Goal: Communication & Community: Answer question/provide support

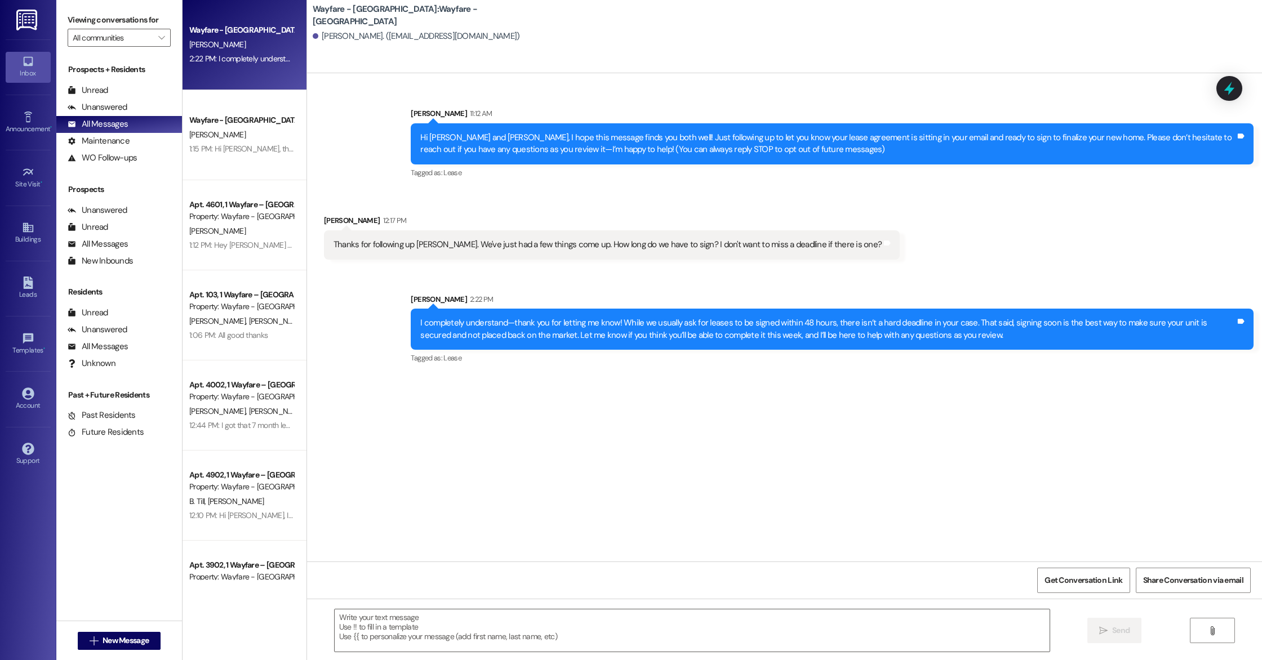
click at [210, 48] on span "[PERSON_NAME]" at bounding box center [217, 44] width 56 height 10
click at [143, 642] on span "New Message" at bounding box center [126, 641] width 46 height 12
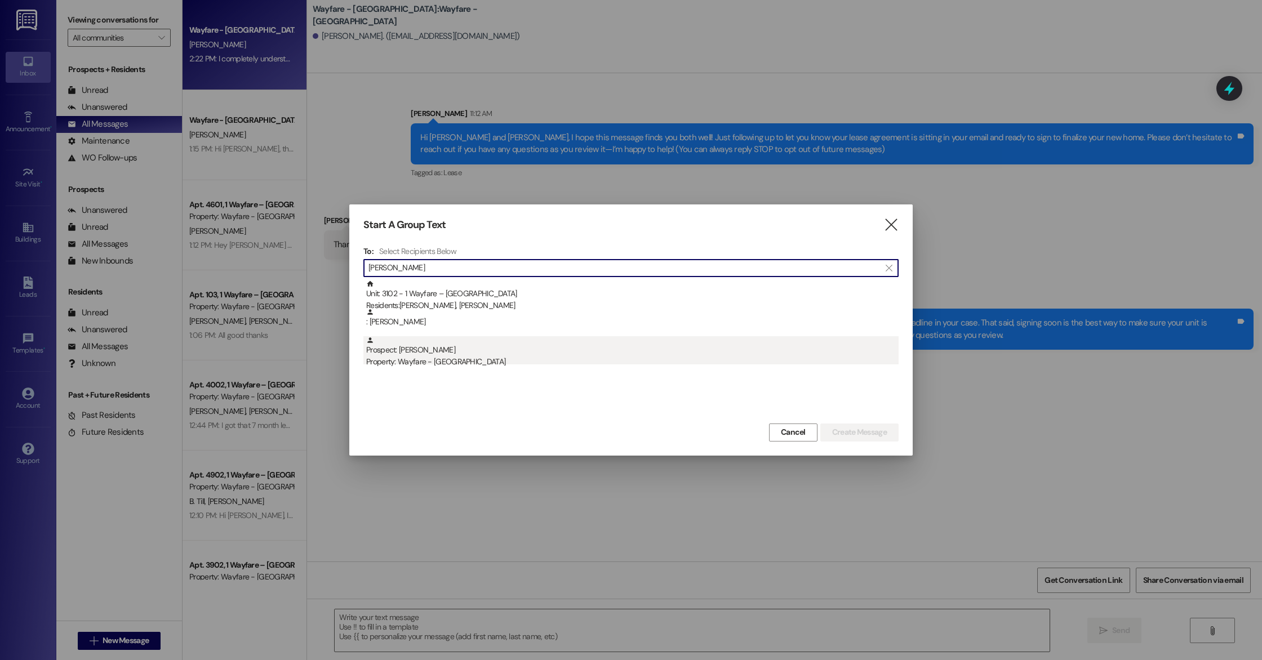
type input "charles"
click at [431, 358] on div "Property: Wayfare - [GEOGRAPHIC_DATA]" at bounding box center [632, 362] width 533 height 12
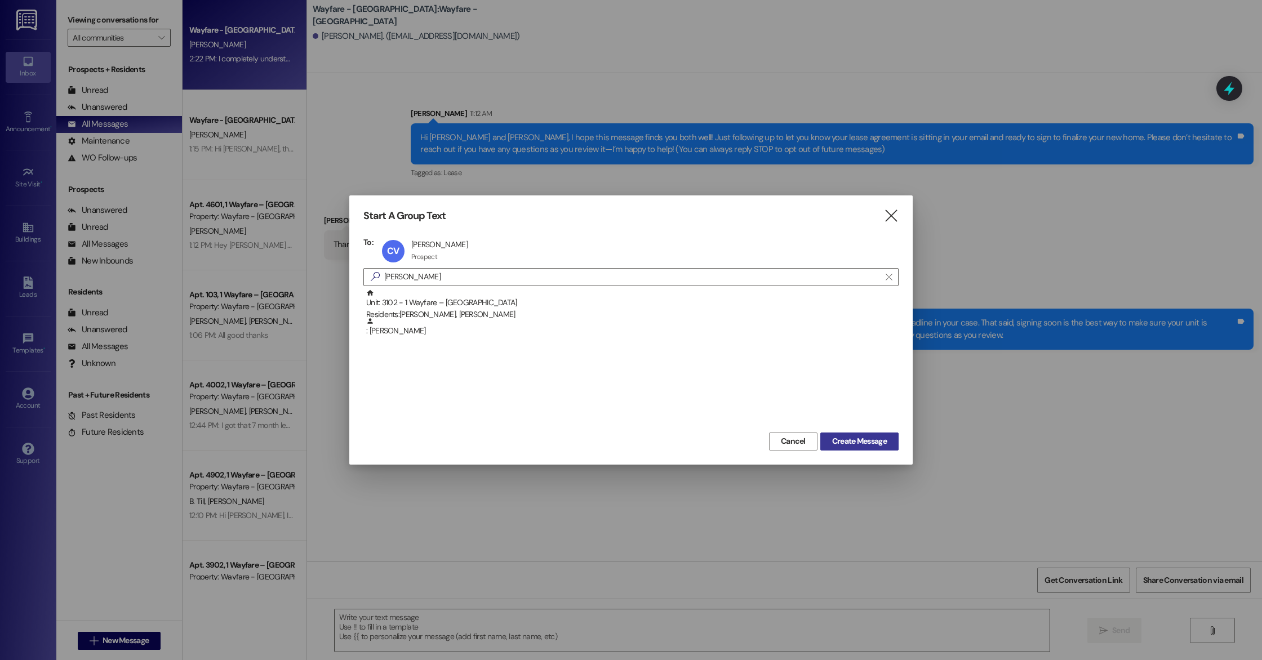
click at [834, 436] on span "Create Message" at bounding box center [859, 442] width 55 height 12
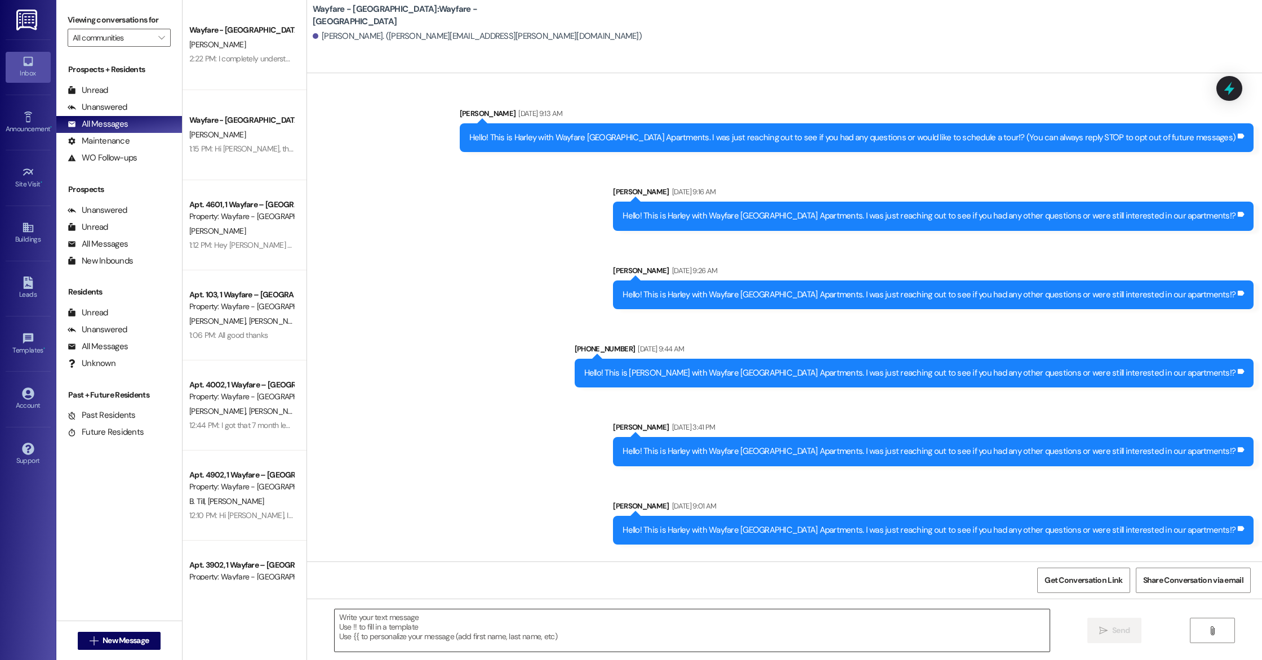
click at [478, 631] on textarea at bounding box center [692, 631] width 715 height 42
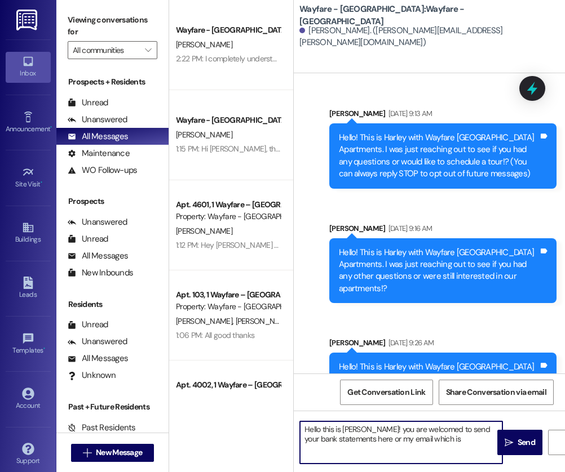
paste textarea "[PERSON_NAME][EMAIL_ADDRESS][DOMAIN_NAME]"
click at [309, 450] on textarea "Hello this is Cindy! you are welcomed to send your bank statements here or my e…" at bounding box center [401, 443] width 202 height 42
click at [428, 432] on textarea "Hello this is Cindy! you are welcomed to send your bank statements here or my e…" at bounding box center [401, 443] width 202 height 42
click at [429, 453] on textarea "Hello this is Cindy! you are welcome to send your bank statements here or my em…" at bounding box center [401, 443] width 202 height 42
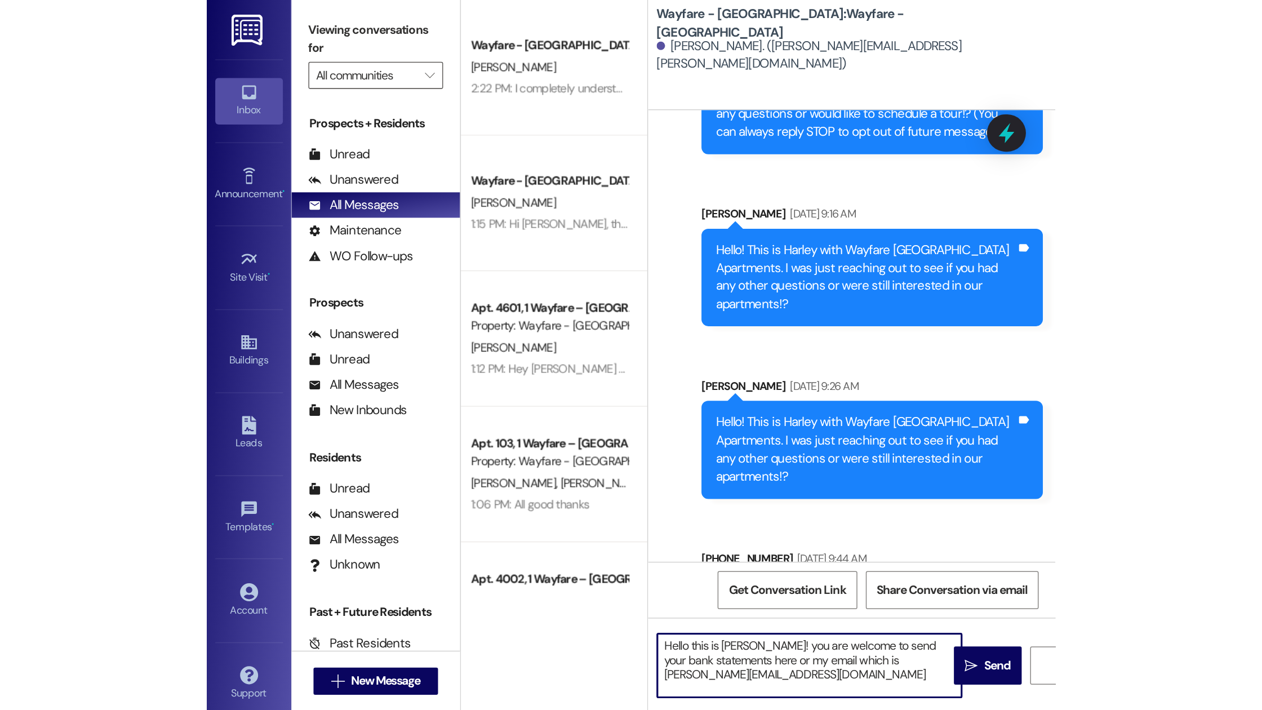
scroll to position [119, 0]
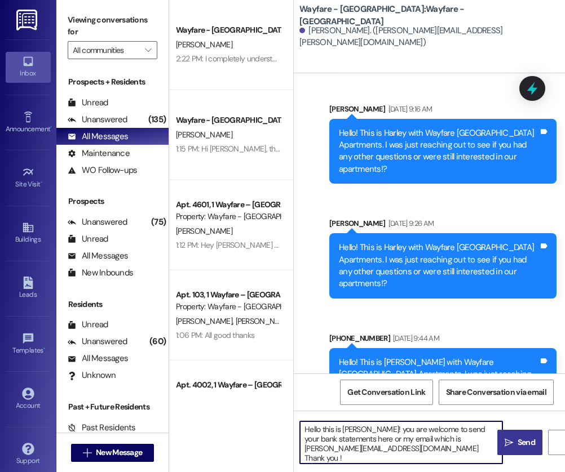
type textarea "Hello this is Cindy! you are welcome to send your bank statements here or my em…"
click at [518, 444] on span "Send" at bounding box center [525, 443] width 17 height 12
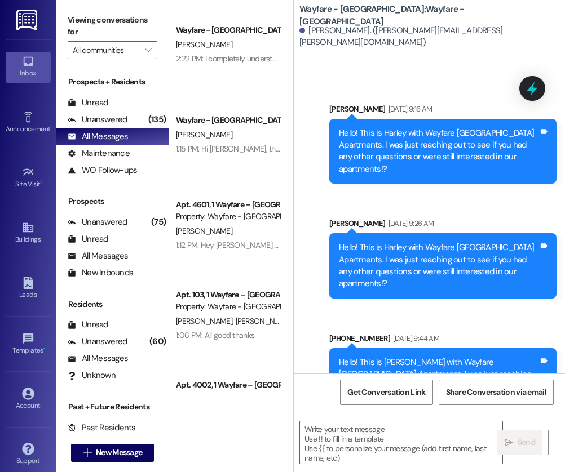
click at [440, 73] on div "Sent via SMS Harley Carian Sep 16, 2024 at 9:13 AM Hello! This is Harley with W…" at bounding box center [443, 29] width 244 height 98
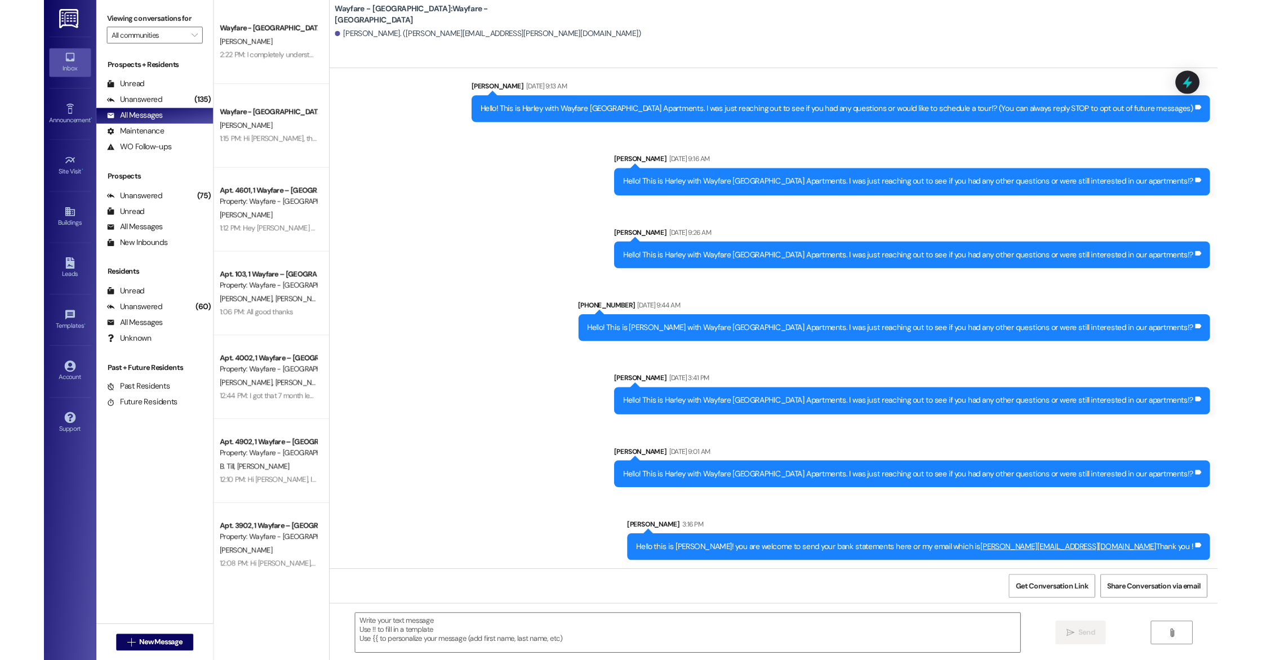
scroll to position [70, 0]
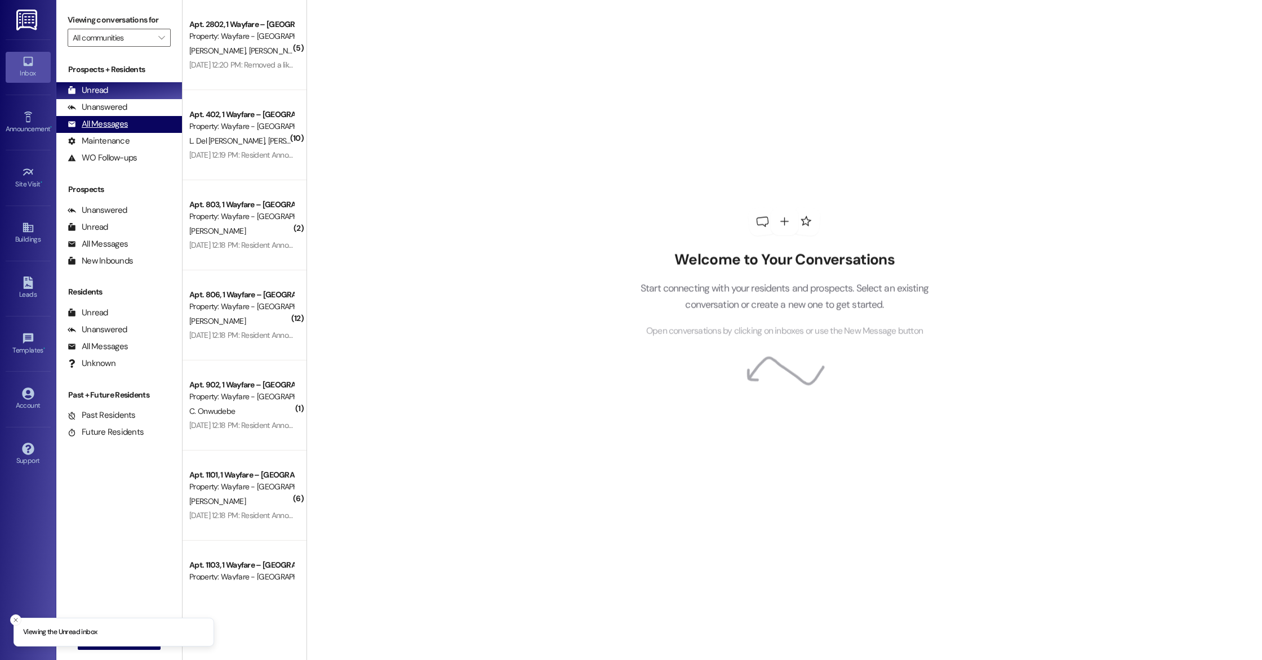
click at [140, 127] on div "All Messages (undefined)" at bounding box center [119, 124] width 126 height 17
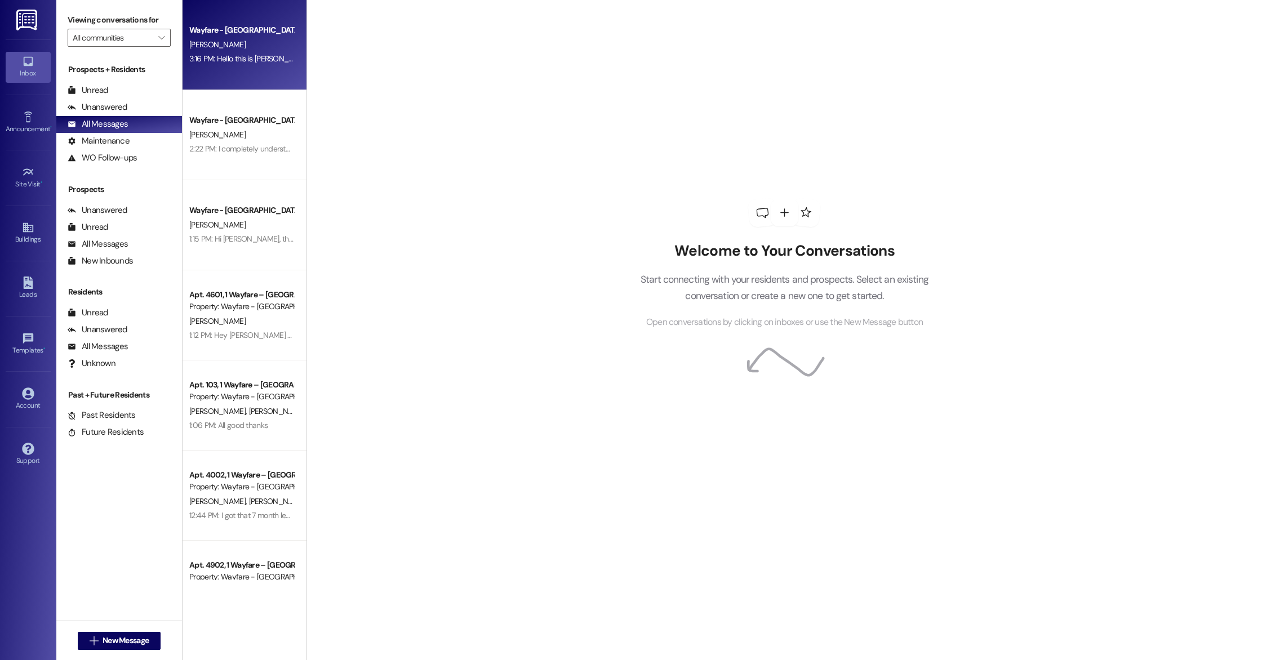
click at [230, 49] on div "[PERSON_NAME]" at bounding box center [241, 45] width 107 height 14
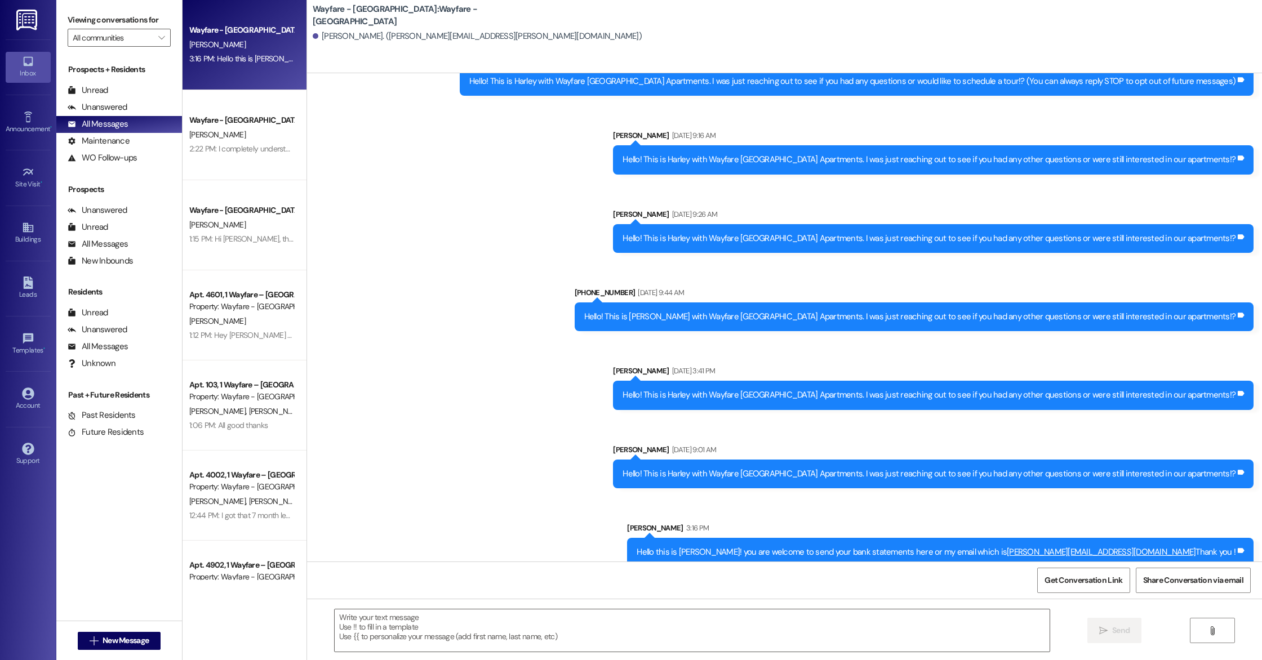
scroll to position [70, 0]
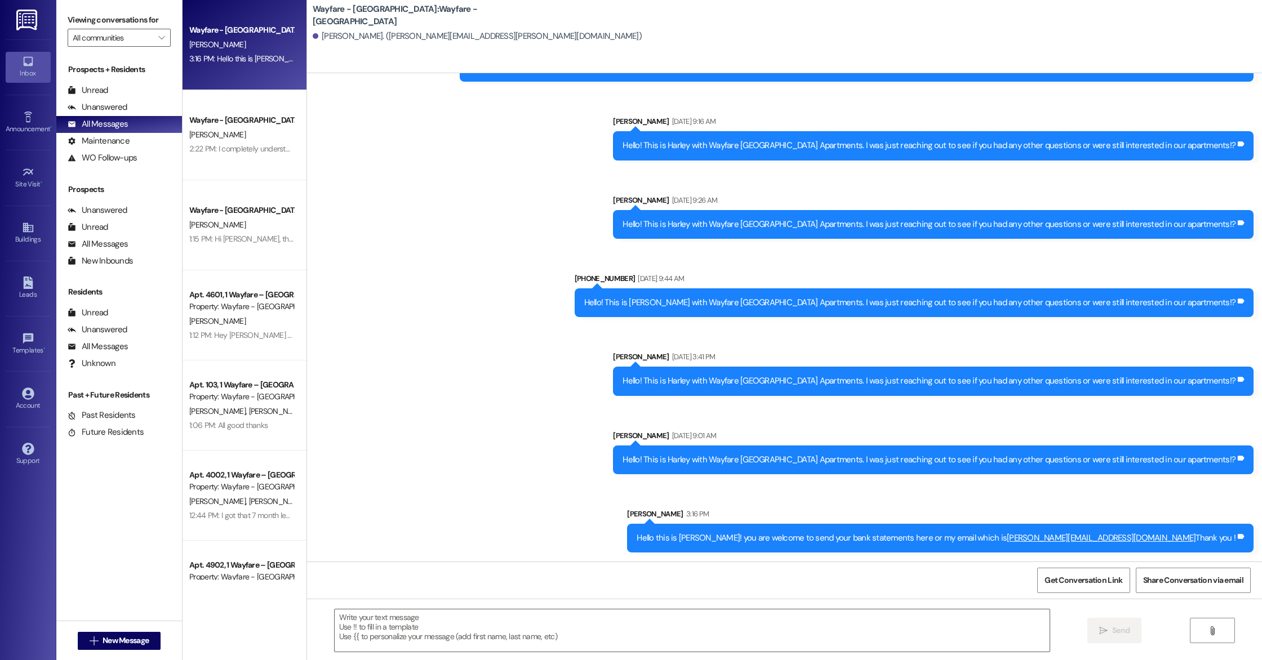
click at [1091, 542] on link "[PERSON_NAME][EMAIL_ADDRESS][DOMAIN_NAME]" at bounding box center [1101, 538] width 189 height 11
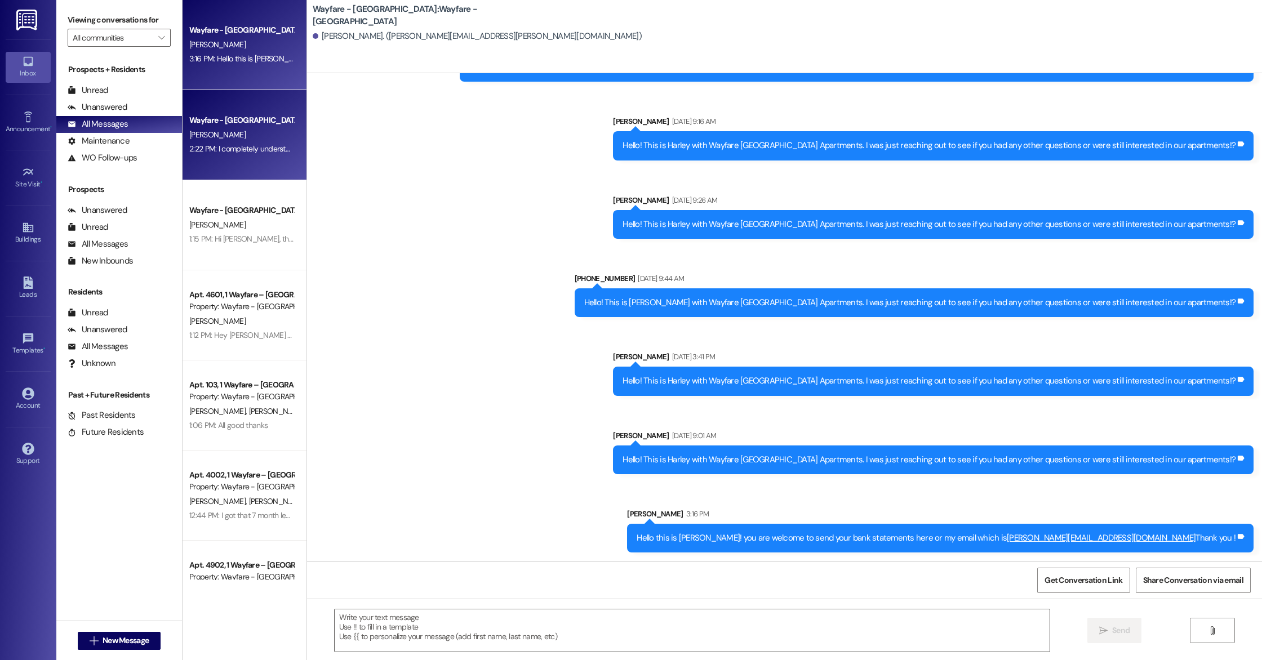
click at [237, 123] on div "Wayfare - [GEOGRAPHIC_DATA]" at bounding box center [241, 120] width 104 height 12
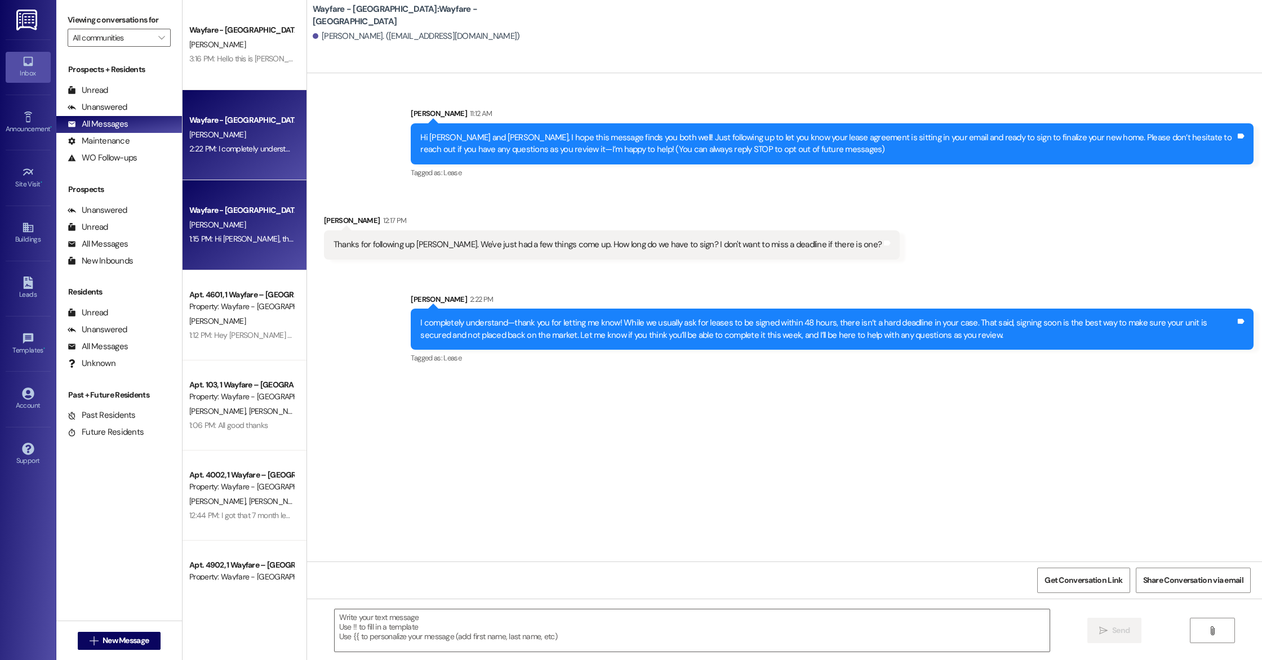
scroll to position [0, 0]
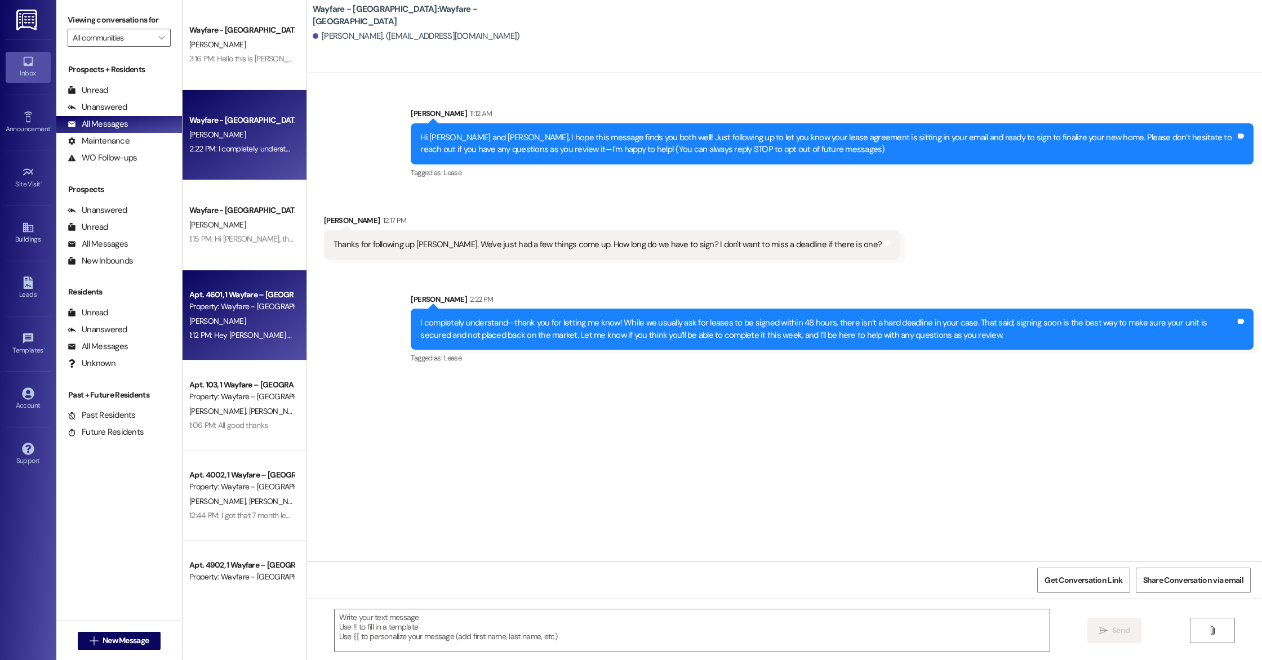
click at [232, 290] on div "Apt. 4601, 1 Wayfare – [GEOGRAPHIC_DATA]" at bounding box center [241, 295] width 104 height 12
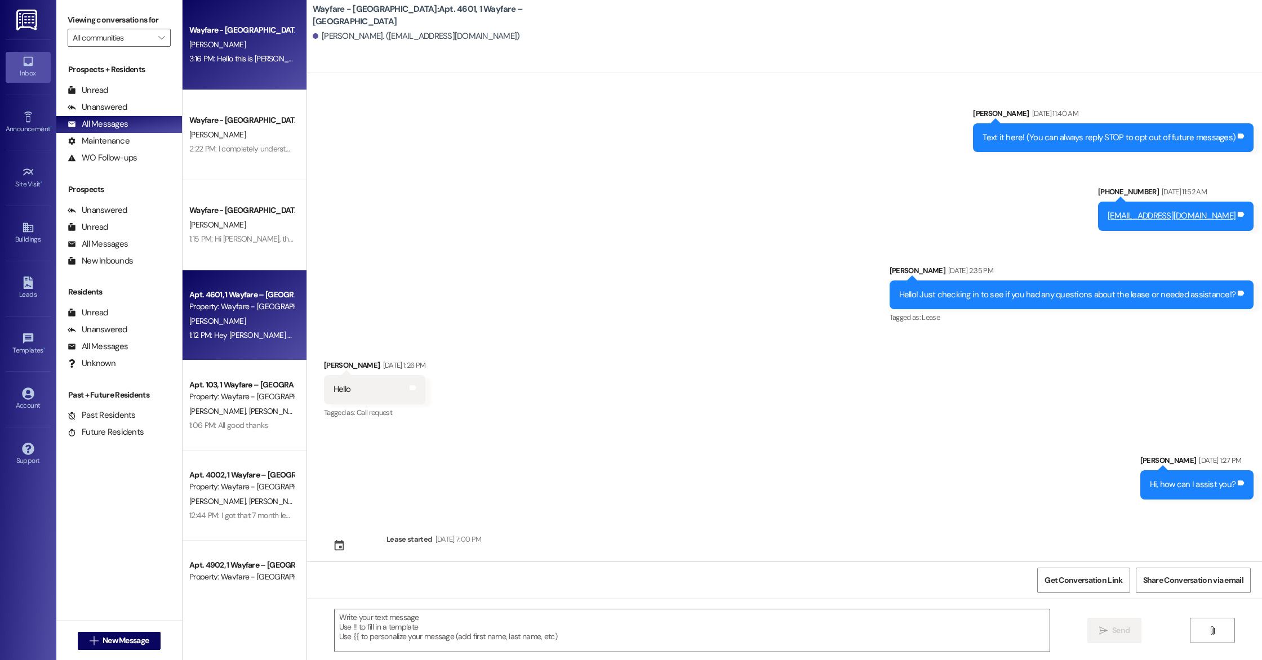
scroll to position [8998, 0]
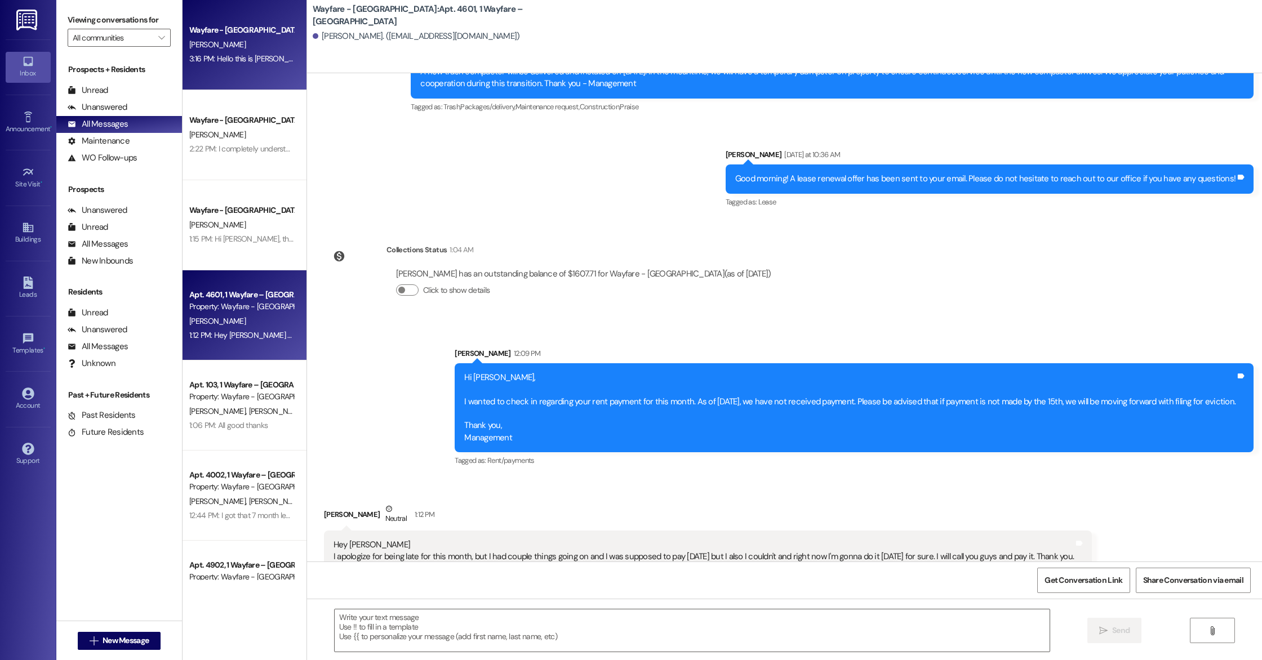
click at [206, 29] on div "Wayfare - [GEOGRAPHIC_DATA]" at bounding box center [241, 30] width 104 height 12
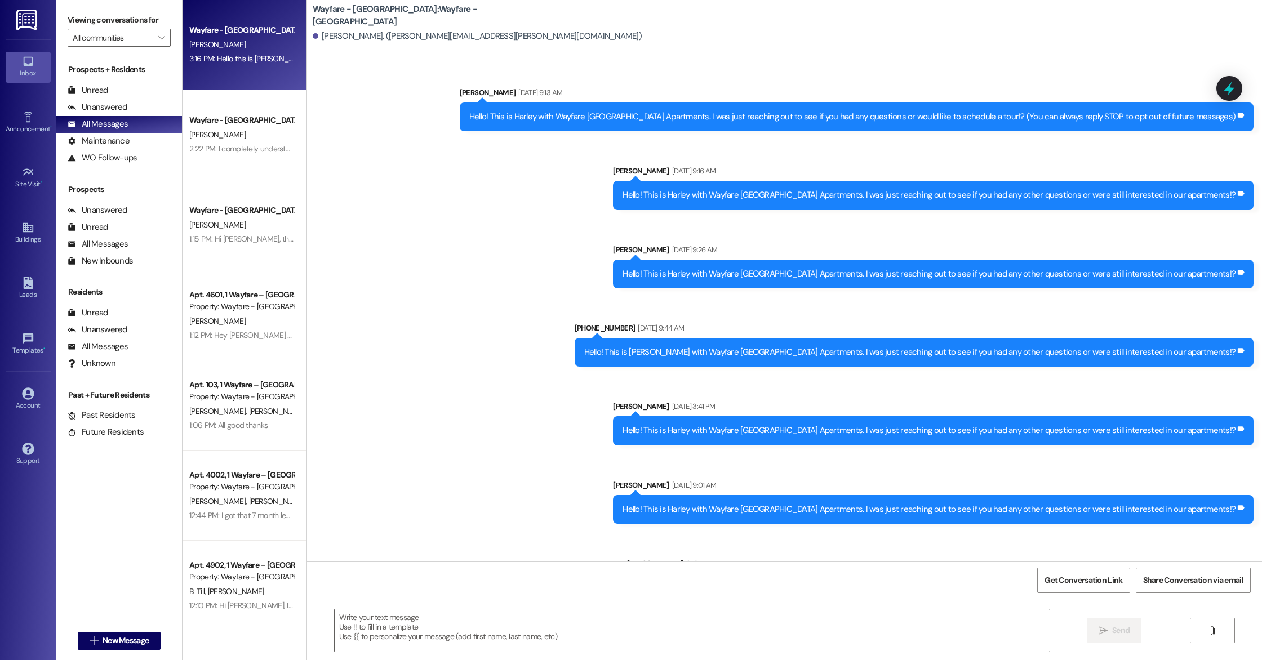
scroll to position [70, 0]
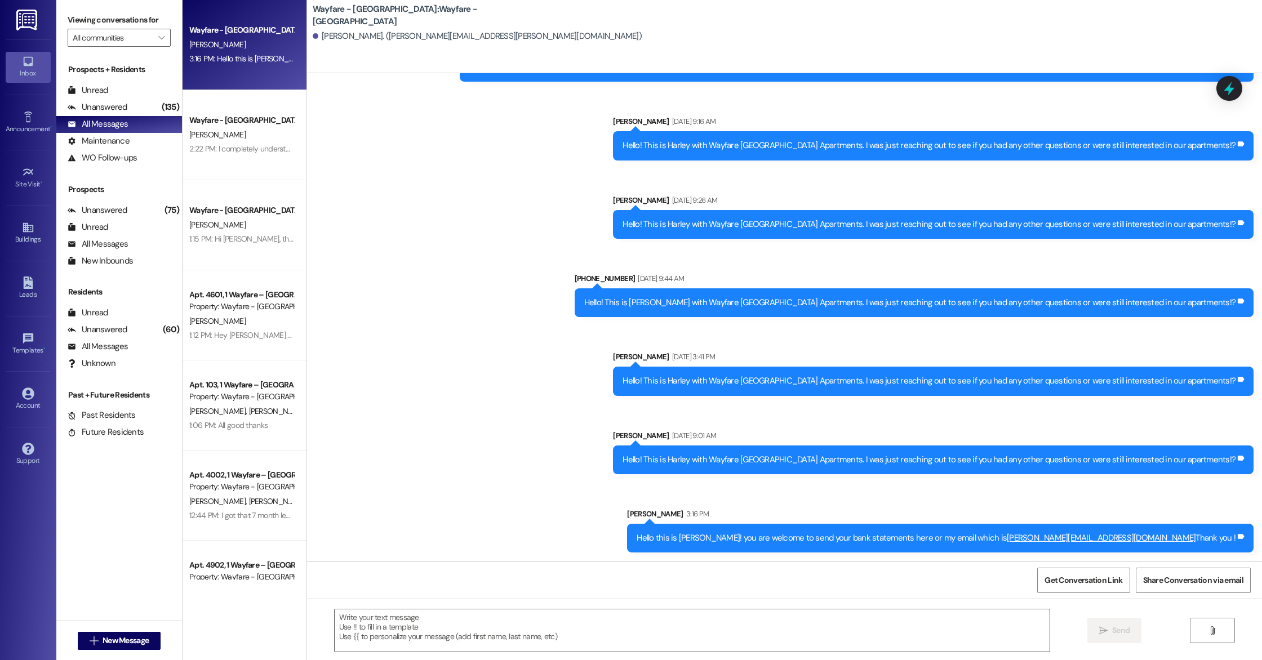
click at [203, 66] on div "Wayfare - [GEOGRAPHIC_DATA] [PERSON_NAME] 3:16 PM: Hello this is [PERSON_NAME]!…" at bounding box center [245, 45] width 124 height 90
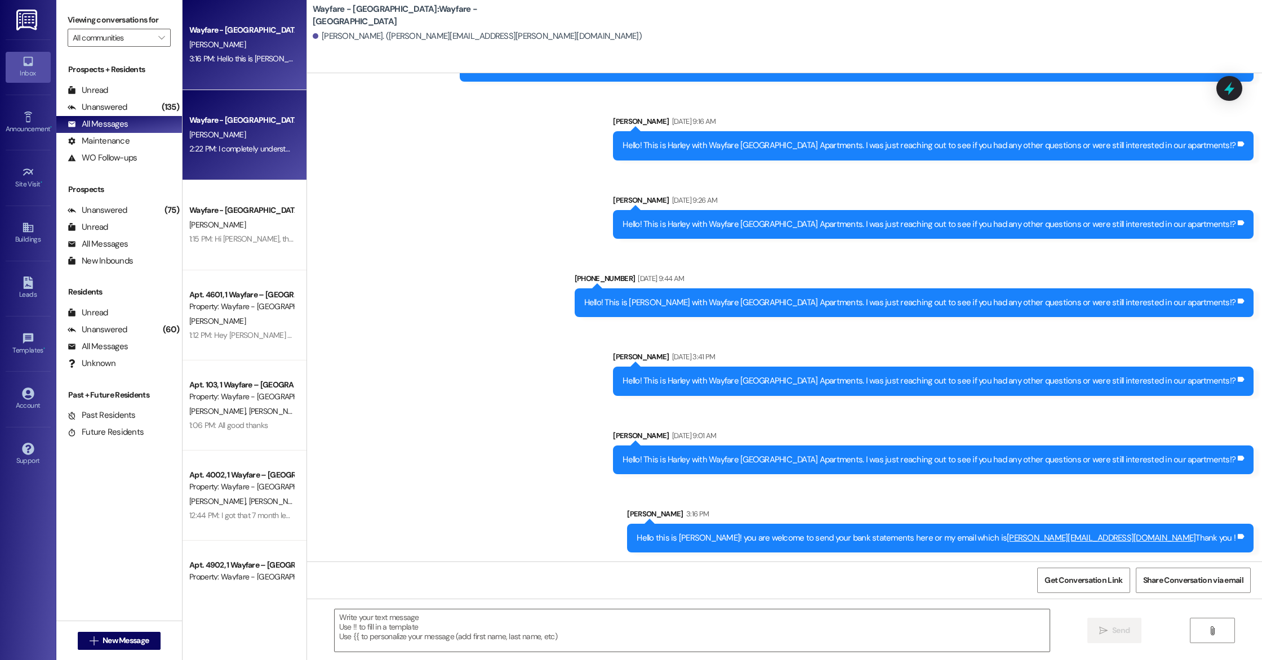
click at [223, 130] on div "[PERSON_NAME]" at bounding box center [241, 135] width 107 height 14
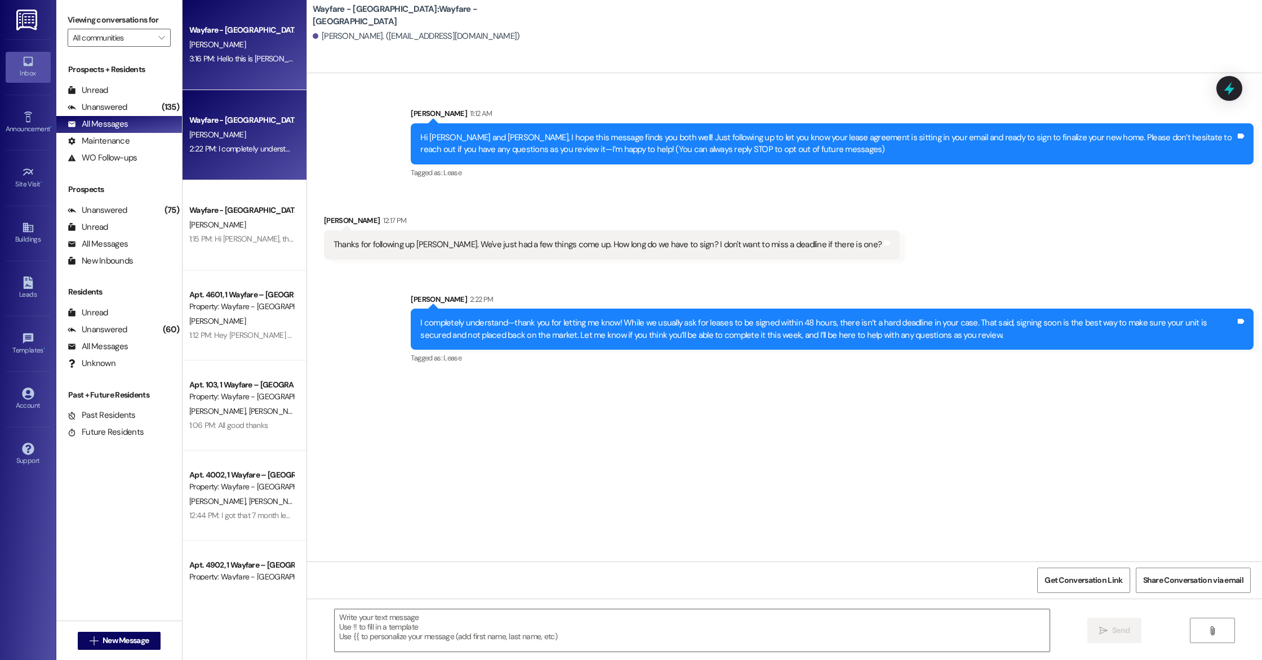
click at [206, 50] on div "[PERSON_NAME]" at bounding box center [241, 45] width 107 height 14
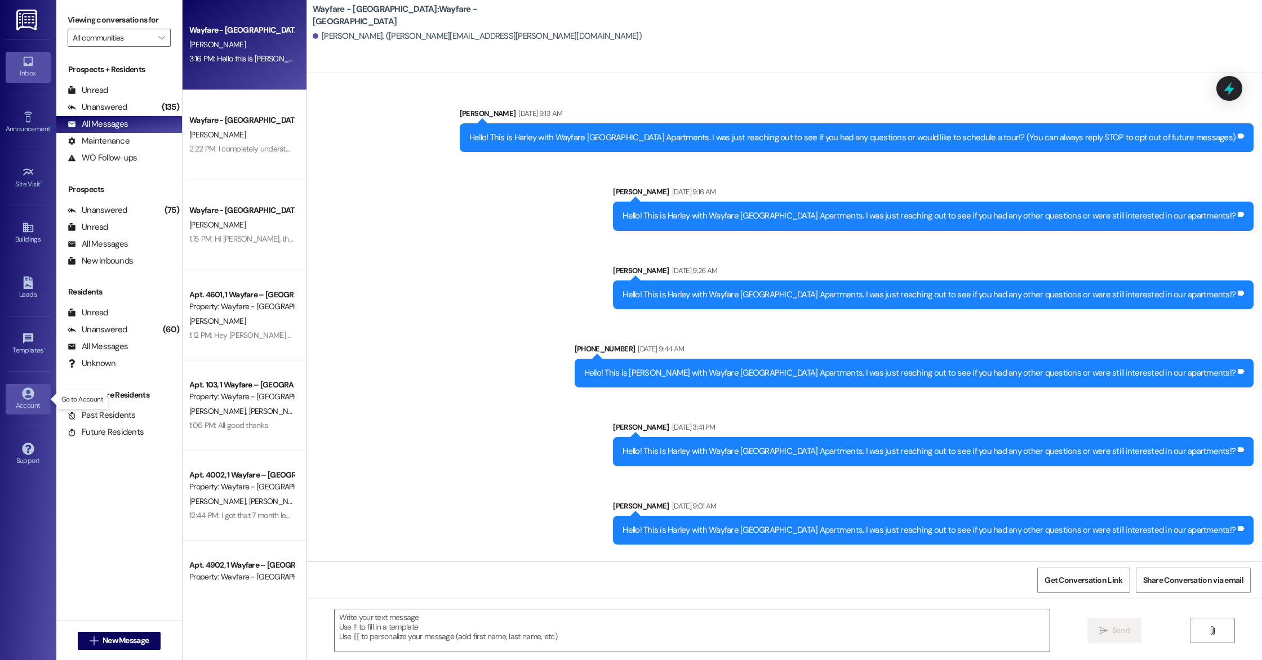
click at [21, 397] on link "Account" at bounding box center [28, 399] width 45 height 30
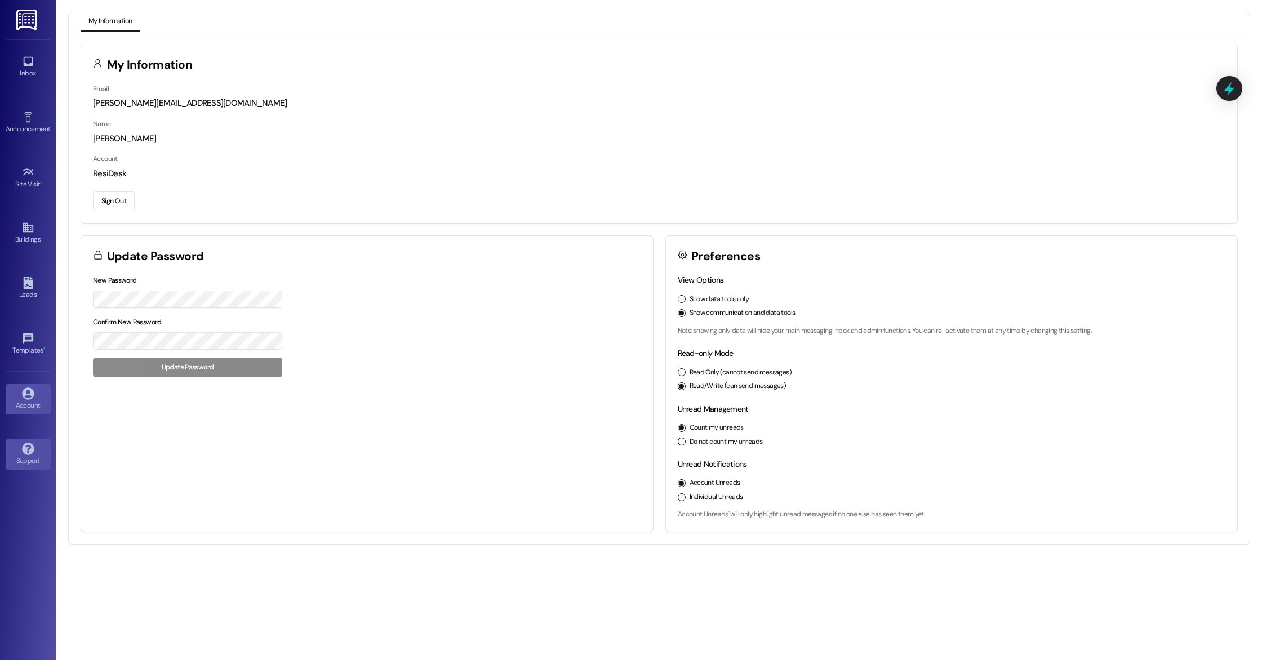
click at [27, 464] on div "Support" at bounding box center [28, 460] width 56 height 11
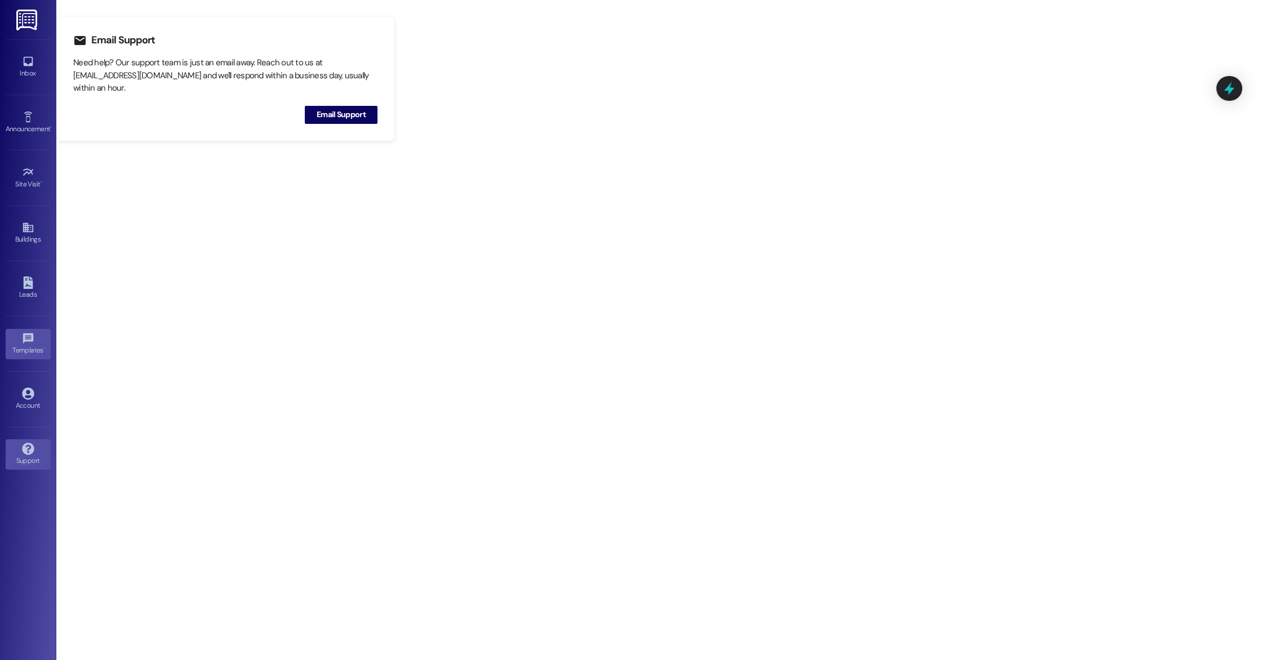
click at [15, 348] on div "Templates •" at bounding box center [28, 350] width 56 height 11
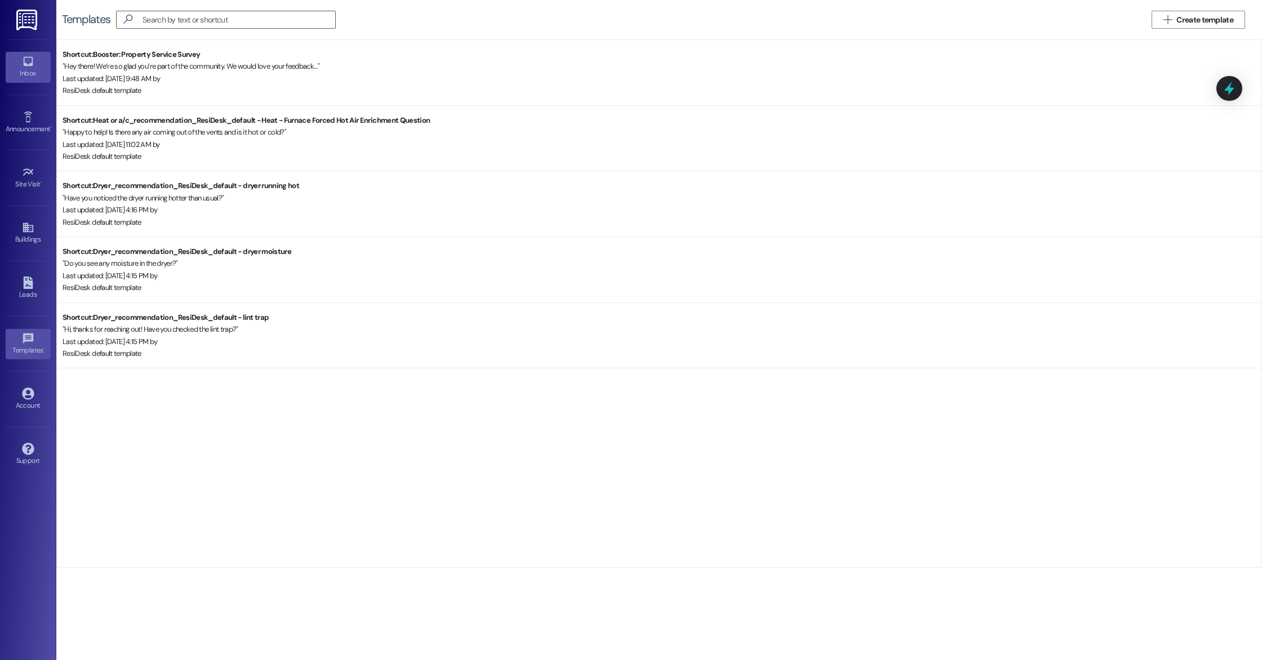
click at [16, 79] on link "Inbox" at bounding box center [28, 67] width 45 height 30
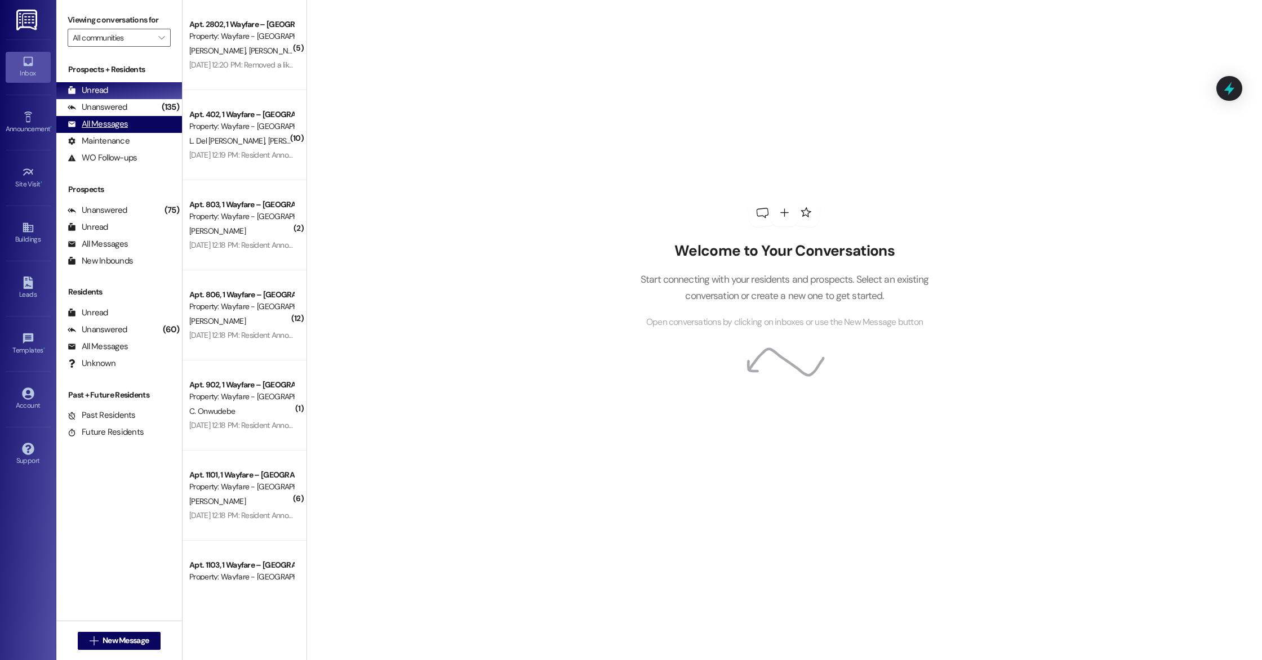
click at [86, 120] on div "All Messages" at bounding box center [98, 124] width 60 height 12
click at [72, 128] on icon at bounding box center [72, 124] width 8 height 8
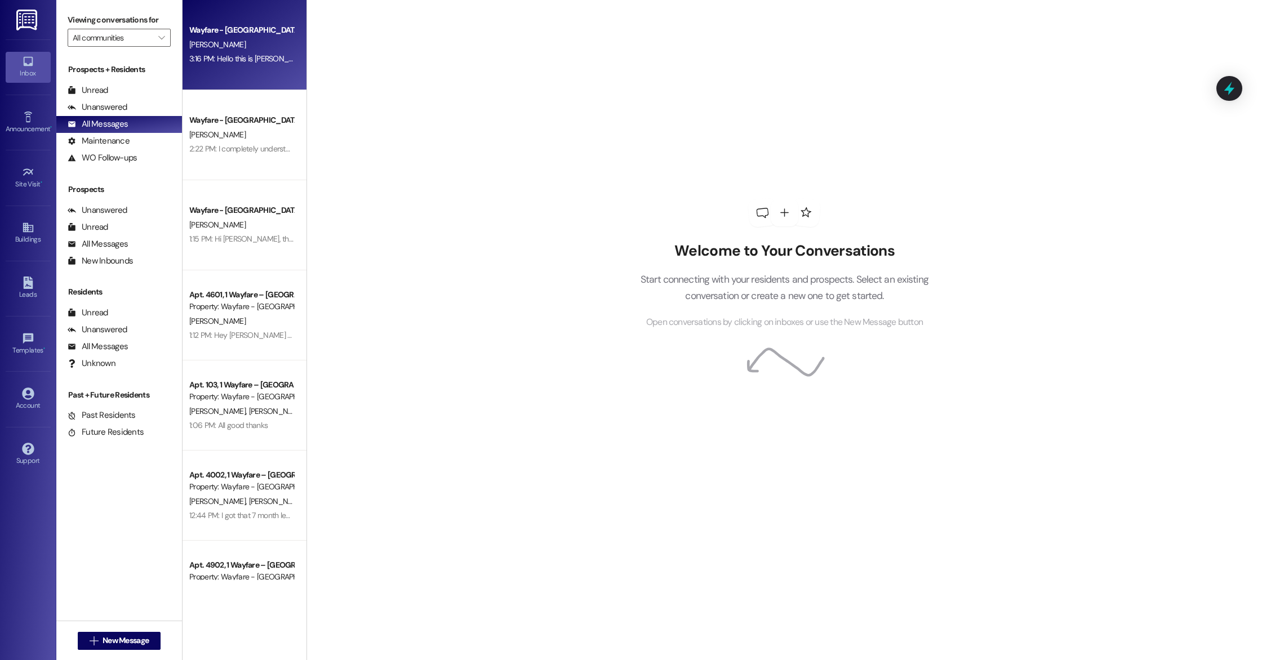
click at [211, 62] on div "3:16 PM: Hello this is Cindy! you are welcome to send your bank statements here…" at bounding box center [479, 59] width 581 height 10
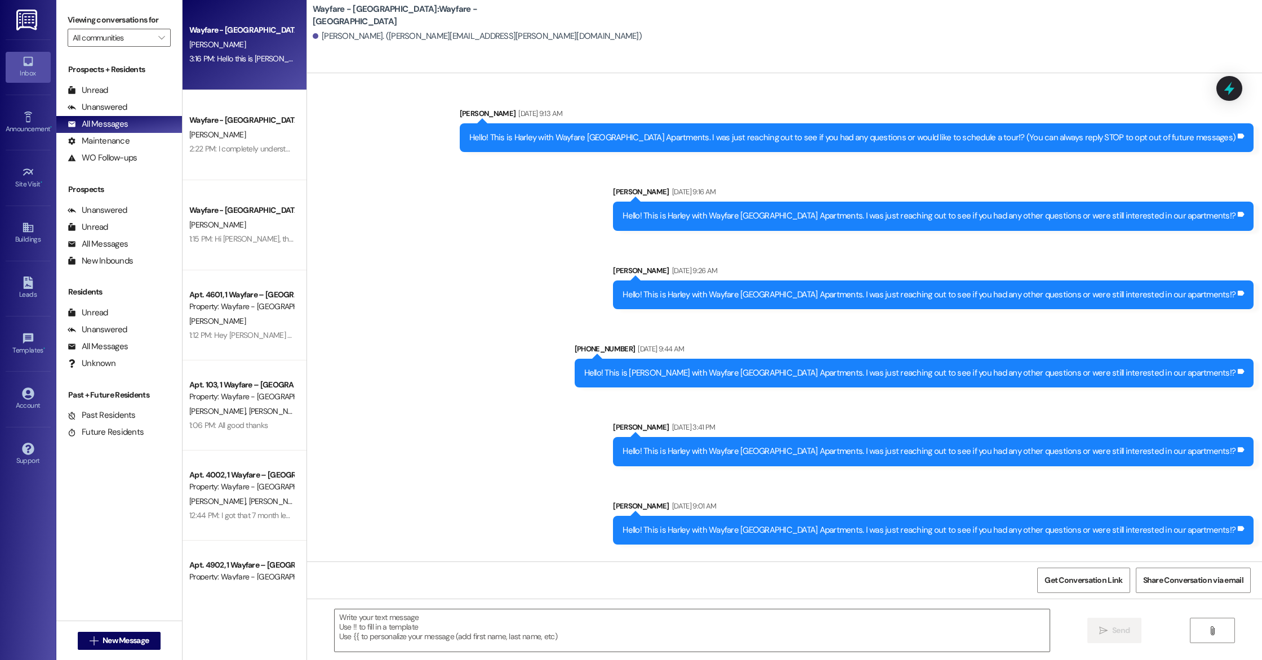
scroll to position [70, 0]
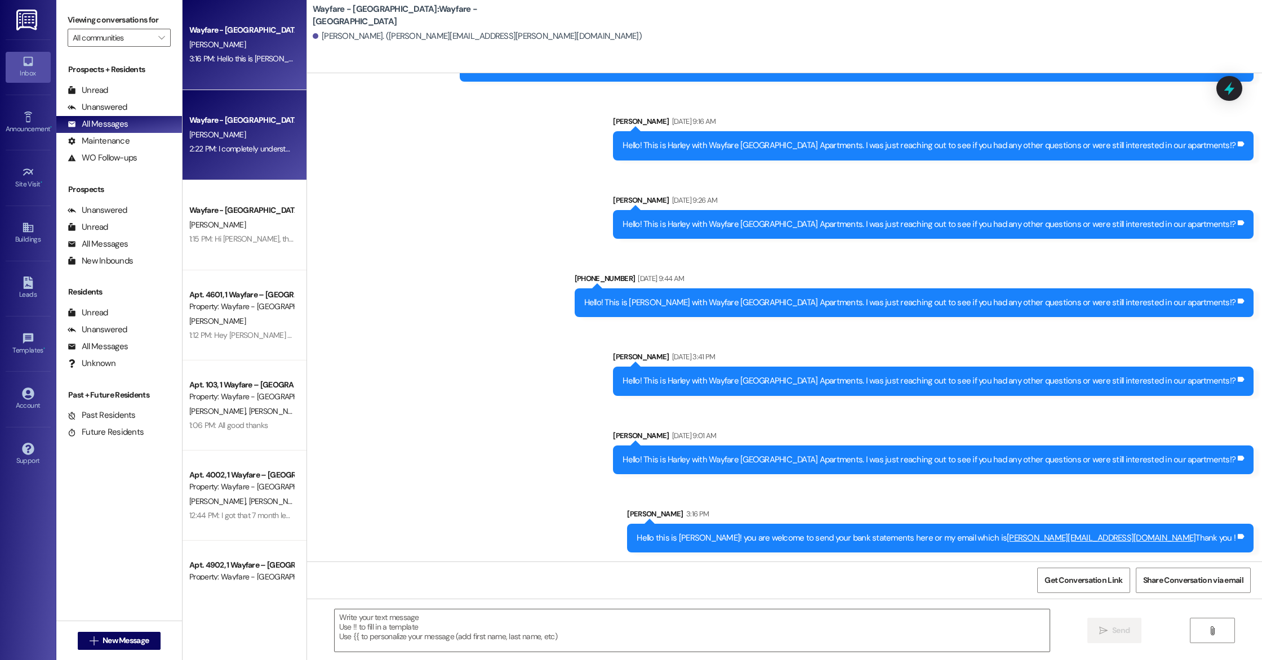
click at [241, 145] on div "2:22 PM: I completely understand—thank you for letting me know! While we usuall…" at bounding box center [833, 149] width 1288 height 10
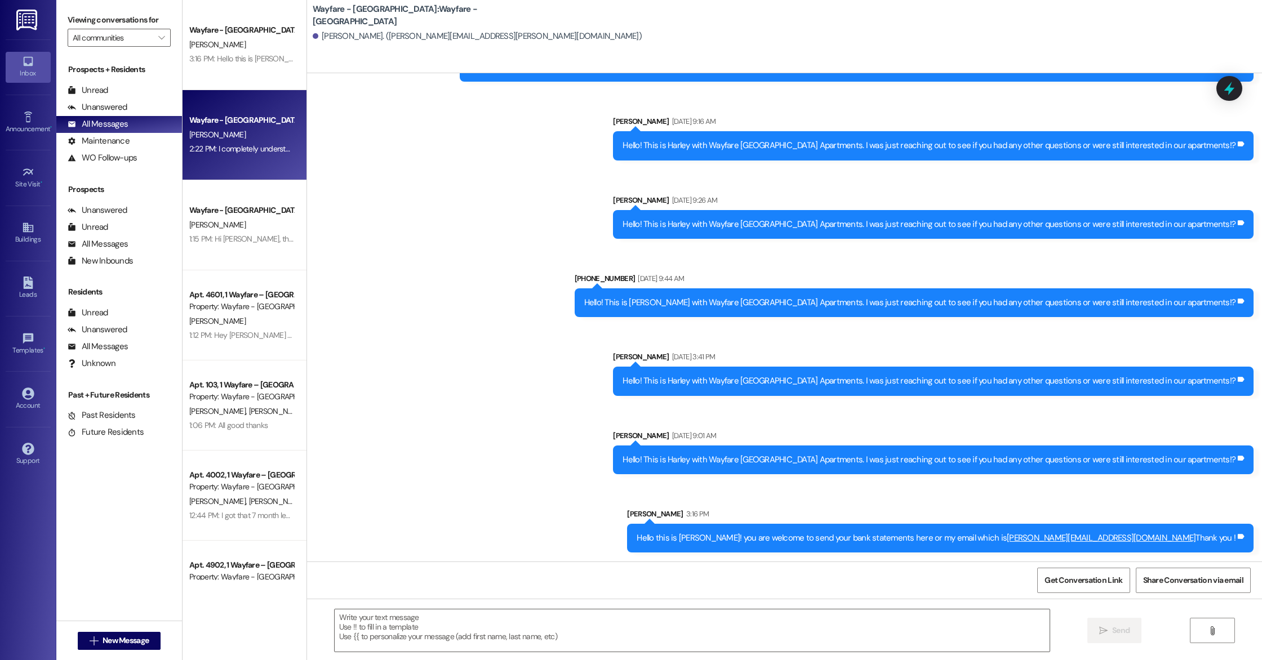
scroll to position [0, 0]
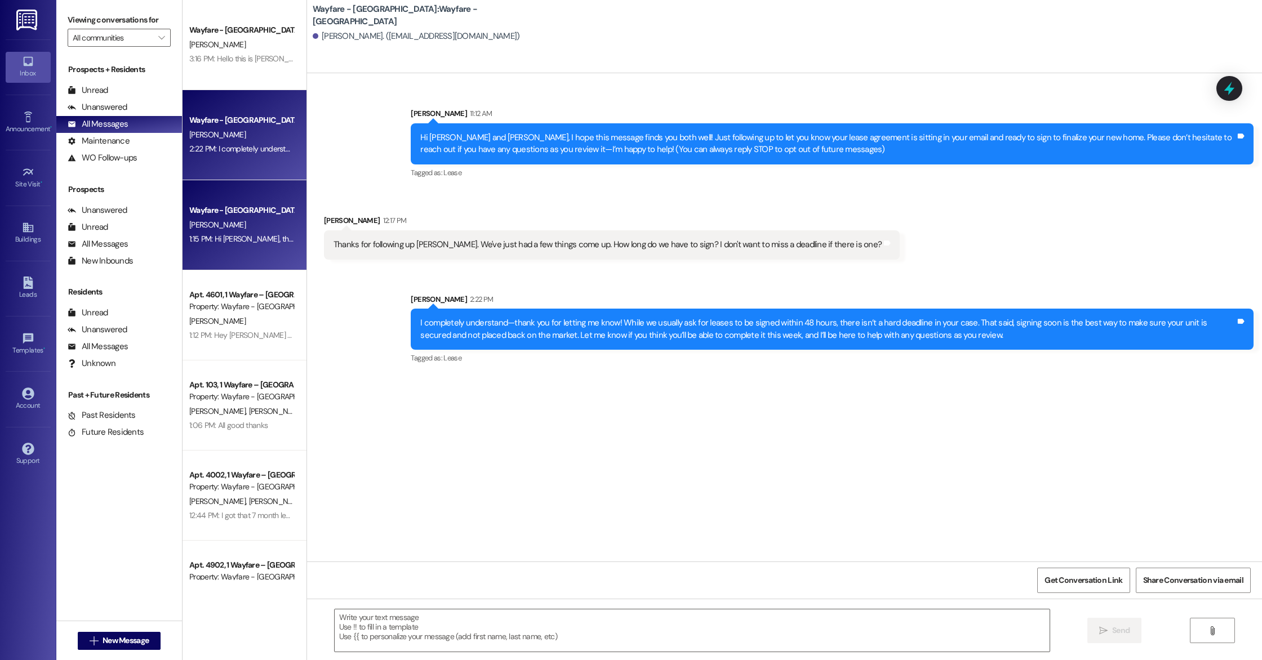
click at [223, 227] on div "[PERSON_NAME]" at bounding box center [241, 225] width 107 height 14
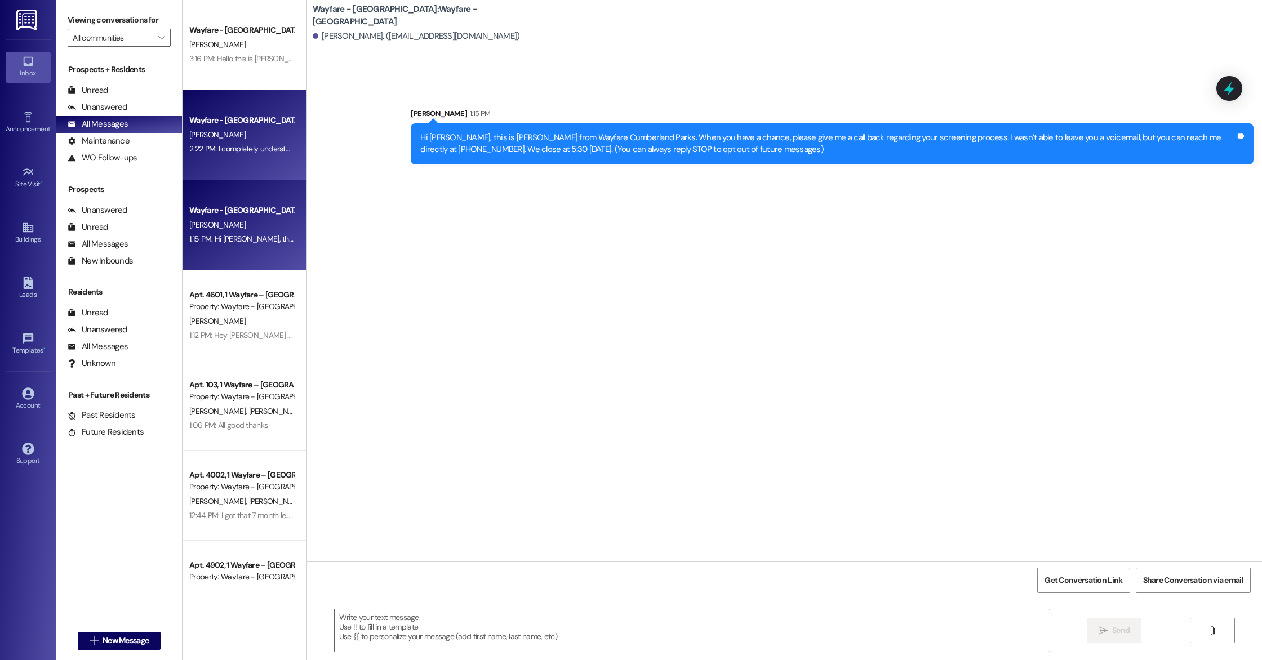
click at [216, 104] on div "Wayfare - Cumberland Park Prospect S. Gibson 2:22 PM: I completely understand—t…" at bounding box center [245, 135] width 124 height 90
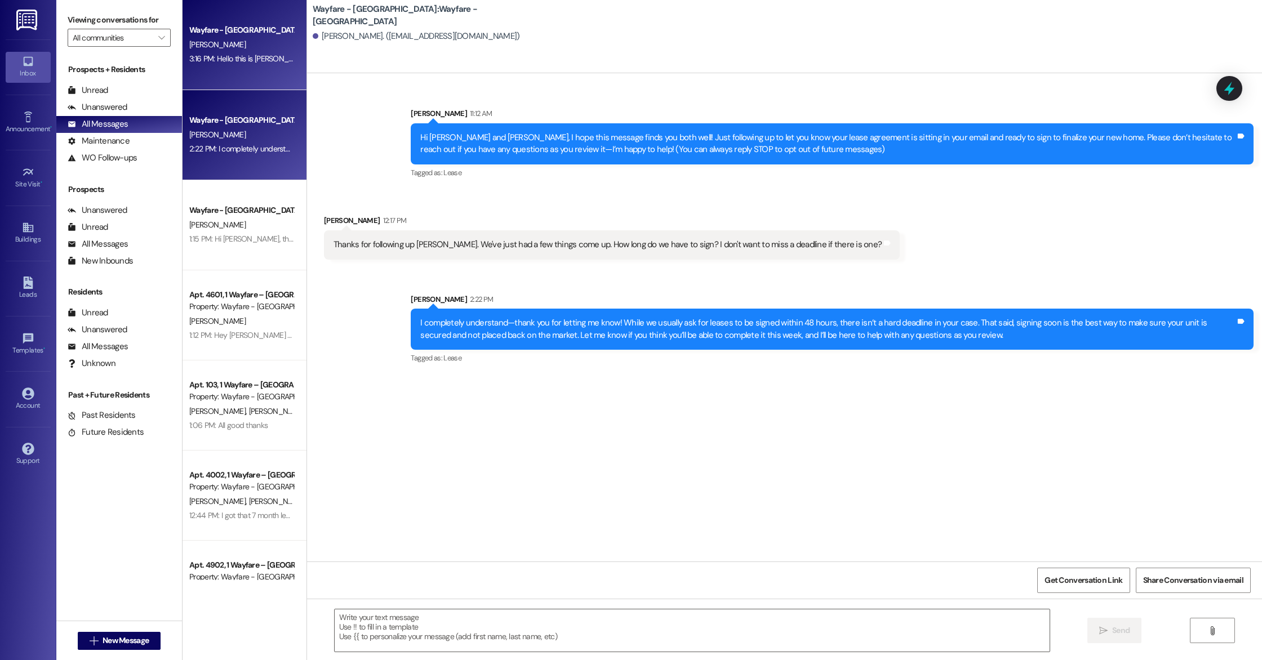
click at [213, 49] on div "[PERSON_NAME]" at bounding box center [241, 45] width 107 height 14
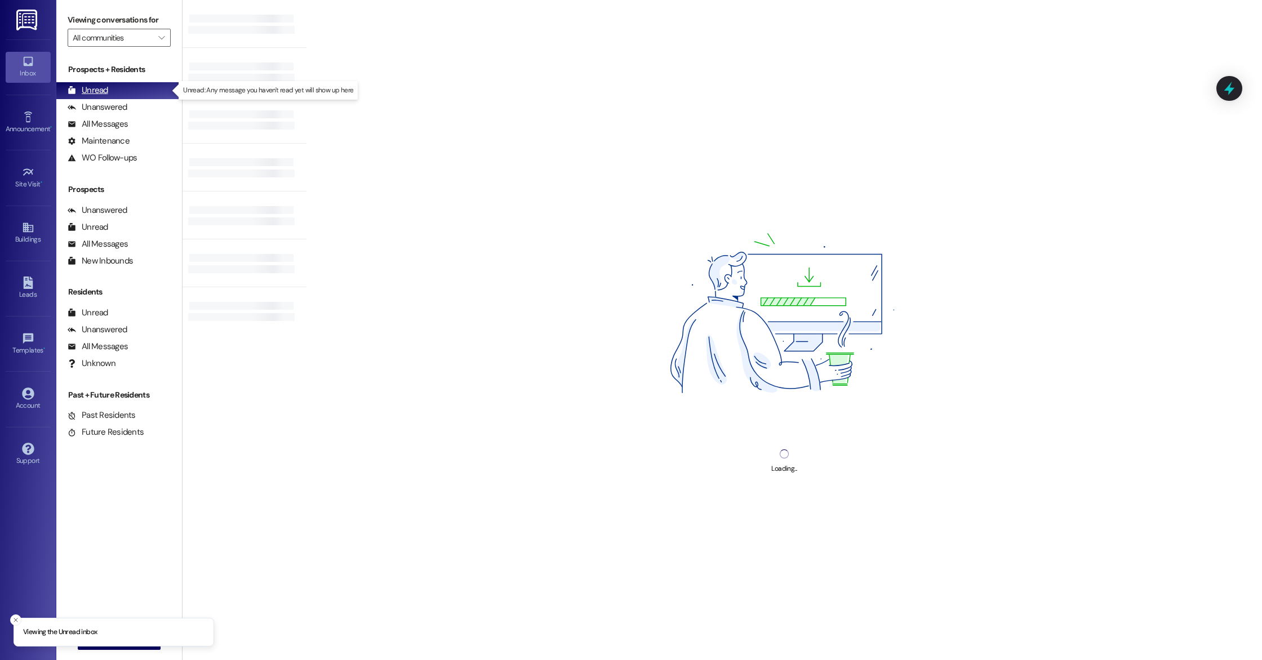
click at [102, 91] on div "Unread" at bounding box center [88, 91] width 41 height 12
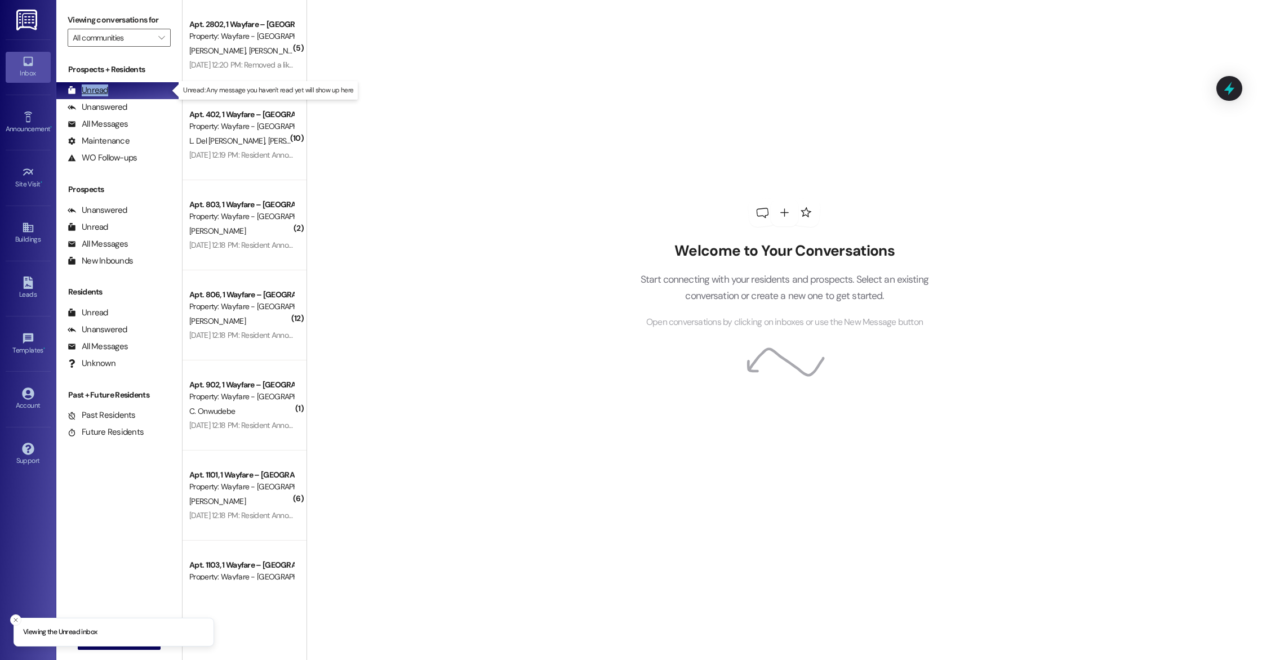
click at [102, 91] on div "Unread" at bounding box center [88, 91] width 41 height 12
click at [120, 93] on div "Unread (0)" at bounding box center [119, 90] width 126 height 17
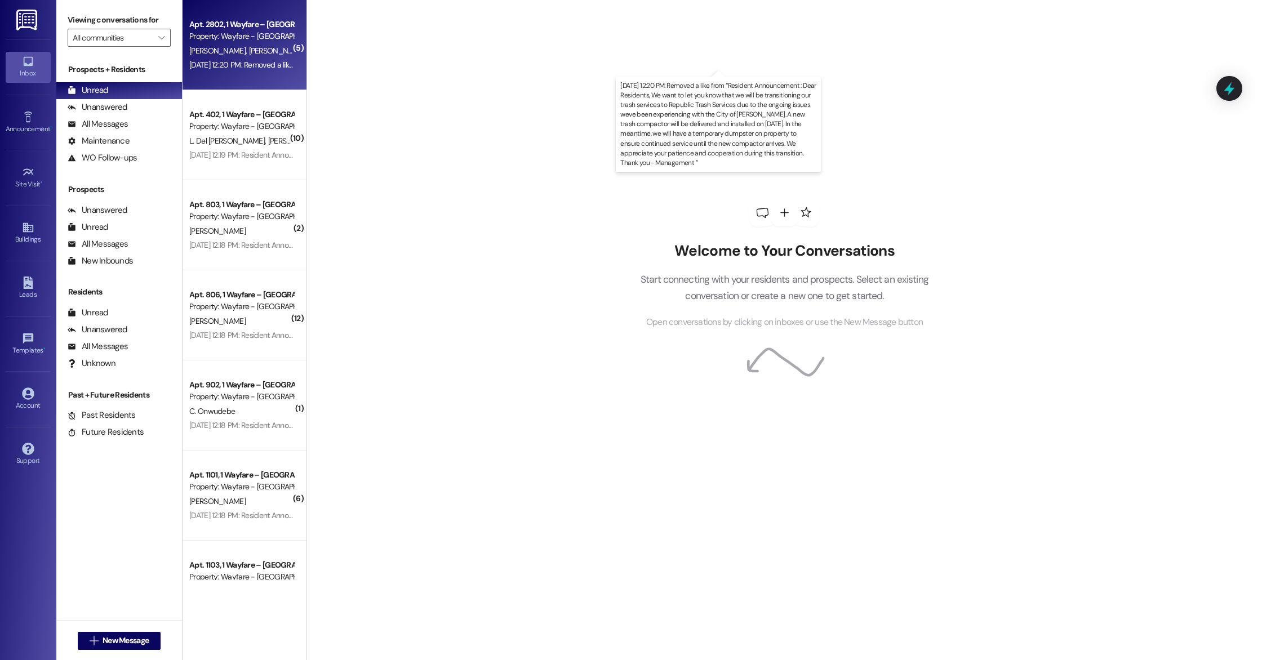
click at [196, 64] on div "[DATE] 12:20 PM: Removed a like from “Resident Announcement : Dear Residents, W…" at bounding box center [1088, 65] width 1799 height 10
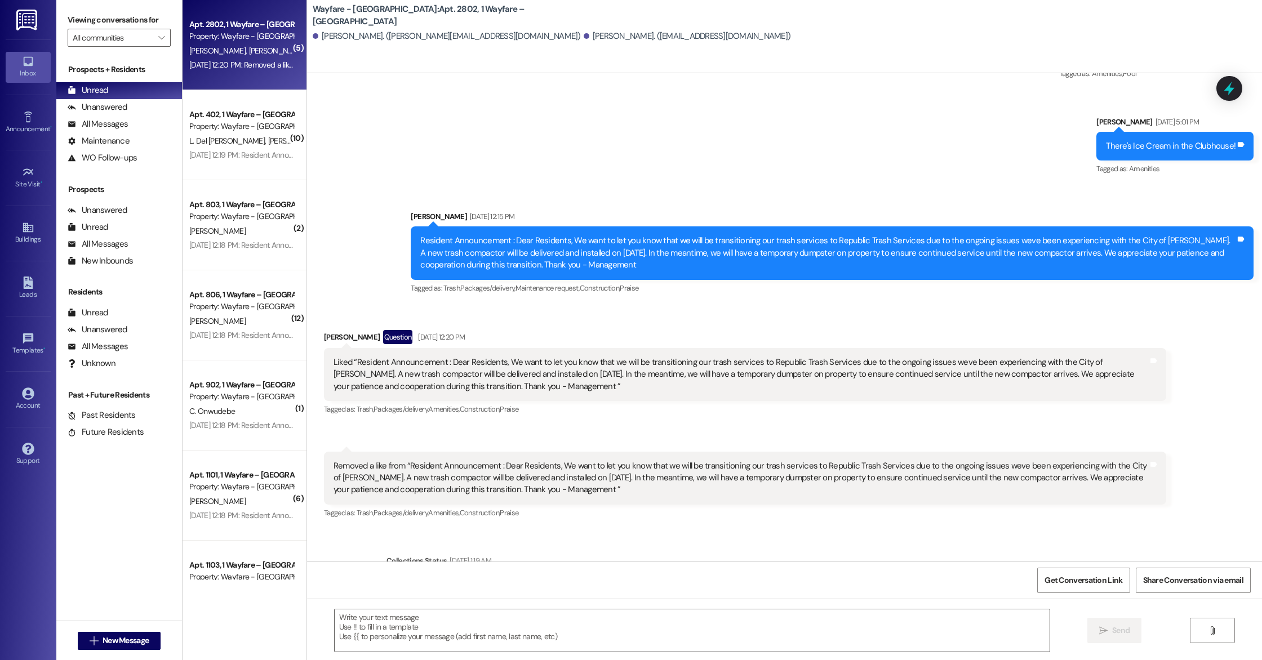
scroll to position [6908, 0]
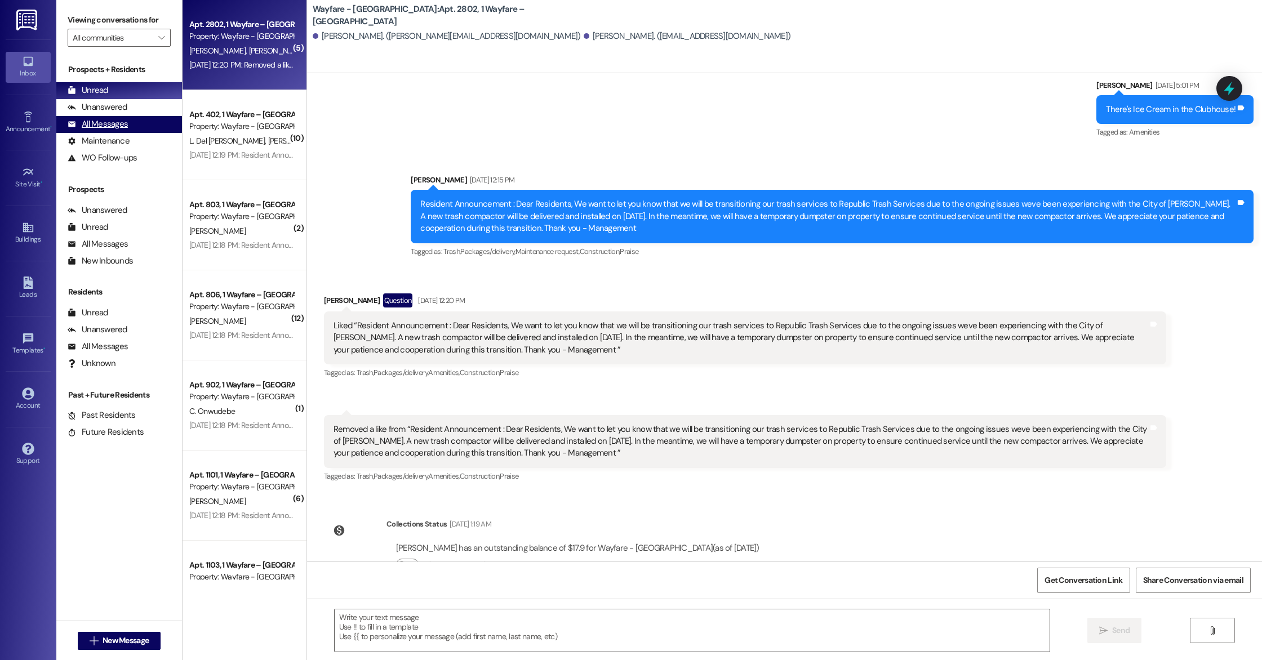
click at [113, 124] on div "All Messages" at bounding box center [98, 124] width 60 height 12
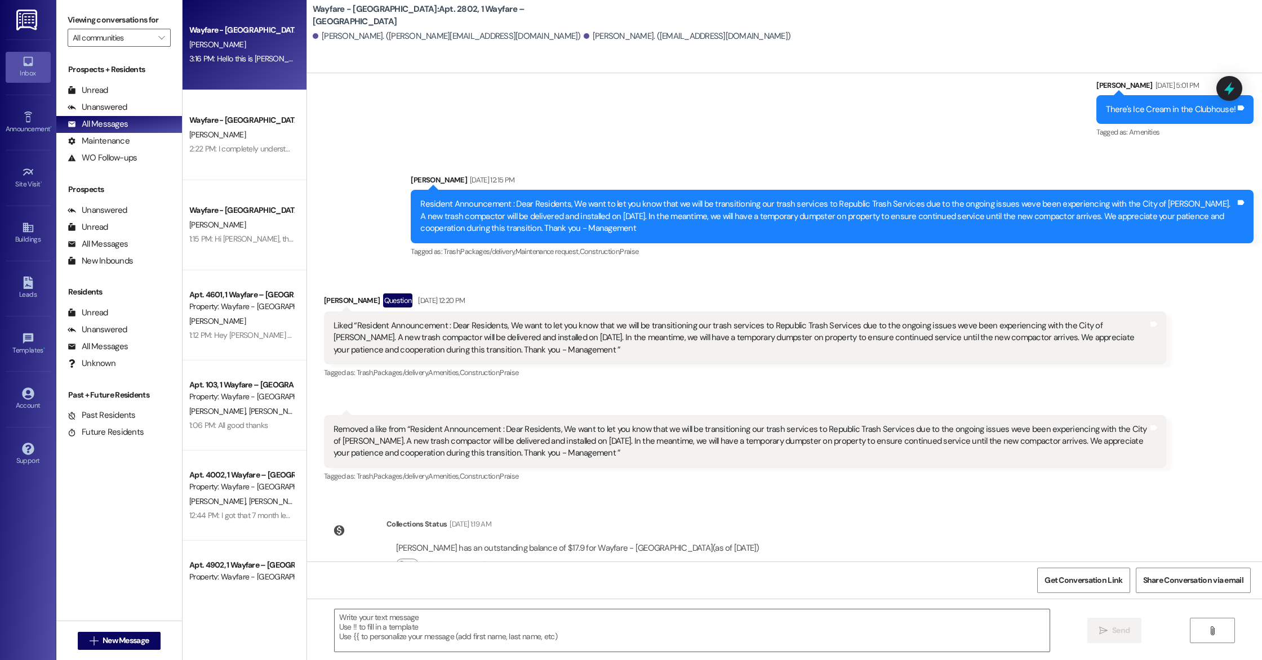
click at [201, 77] on div "Wayfare - [GEOGRAPHIC_DATA] [PERSON_NAME] 3:16 PM: Hello this is [PERSON_NAME]!…" at bounding box center [245, 45] width 124 height 90
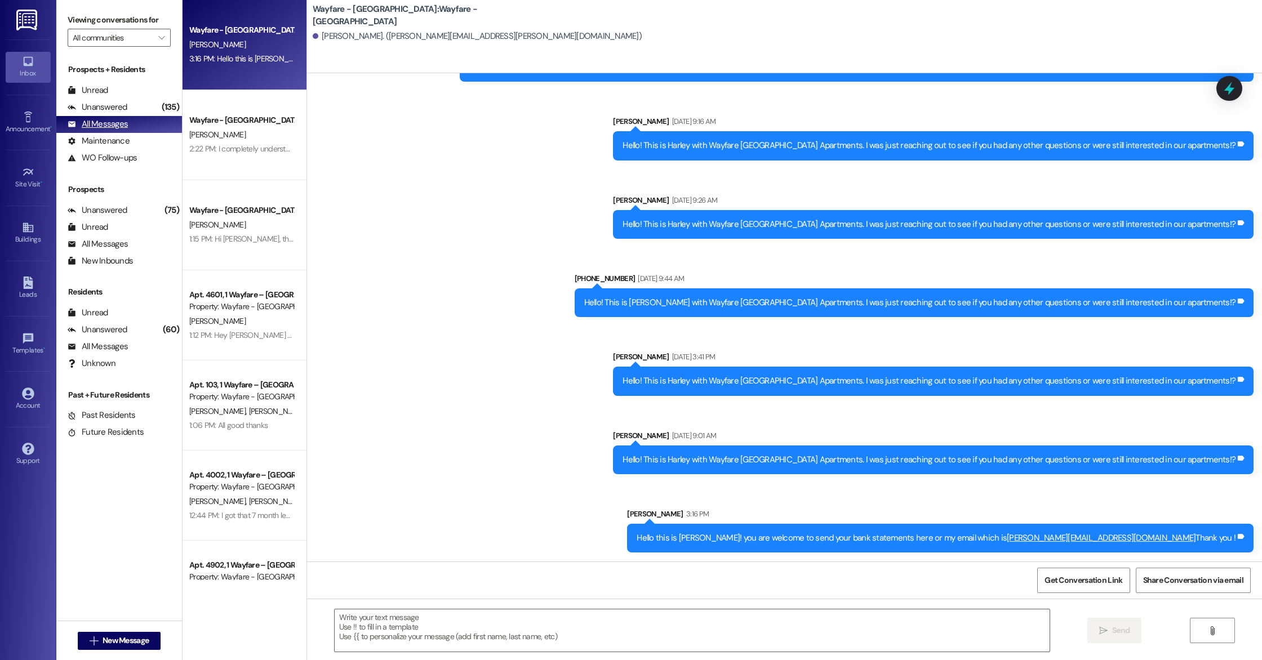
click at [102, 130] on div "All Messages" at bounding box center [98, 124] width 60 height 12
click at [105, 145] on div "Maintenance" at bounding box center [99, 141] width 62 height 12
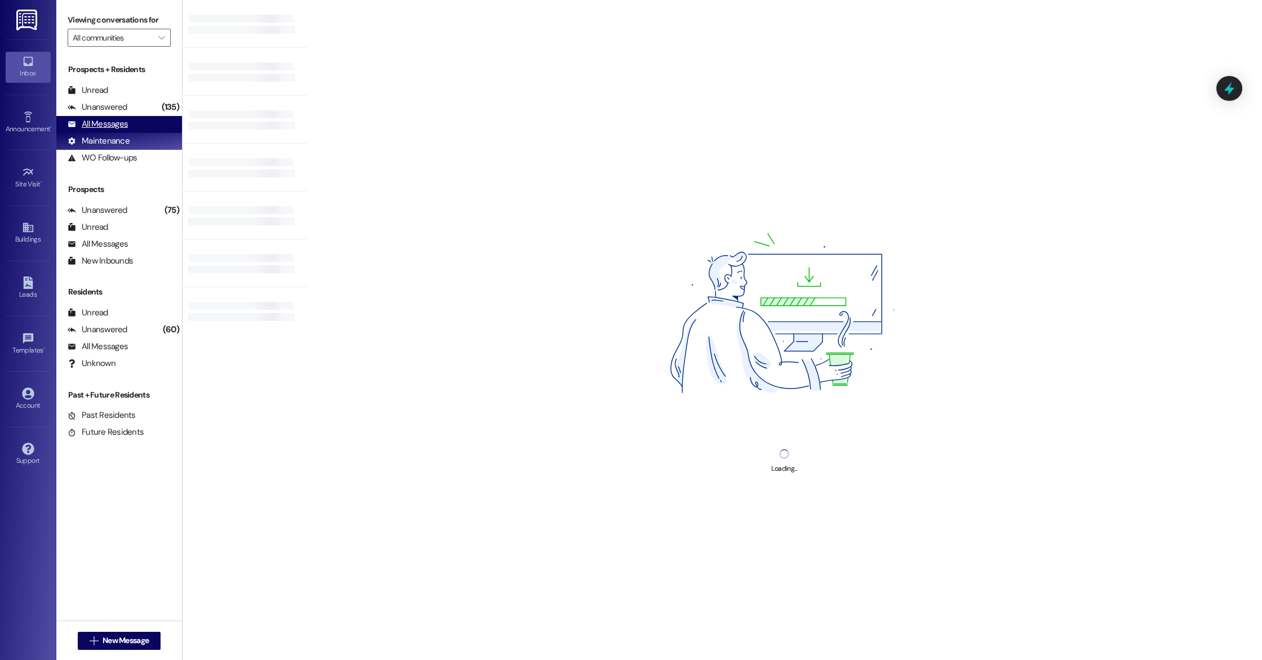
click at [103, 123] on div "All Messages" at bounding box center [98, 124] width 60 height 12
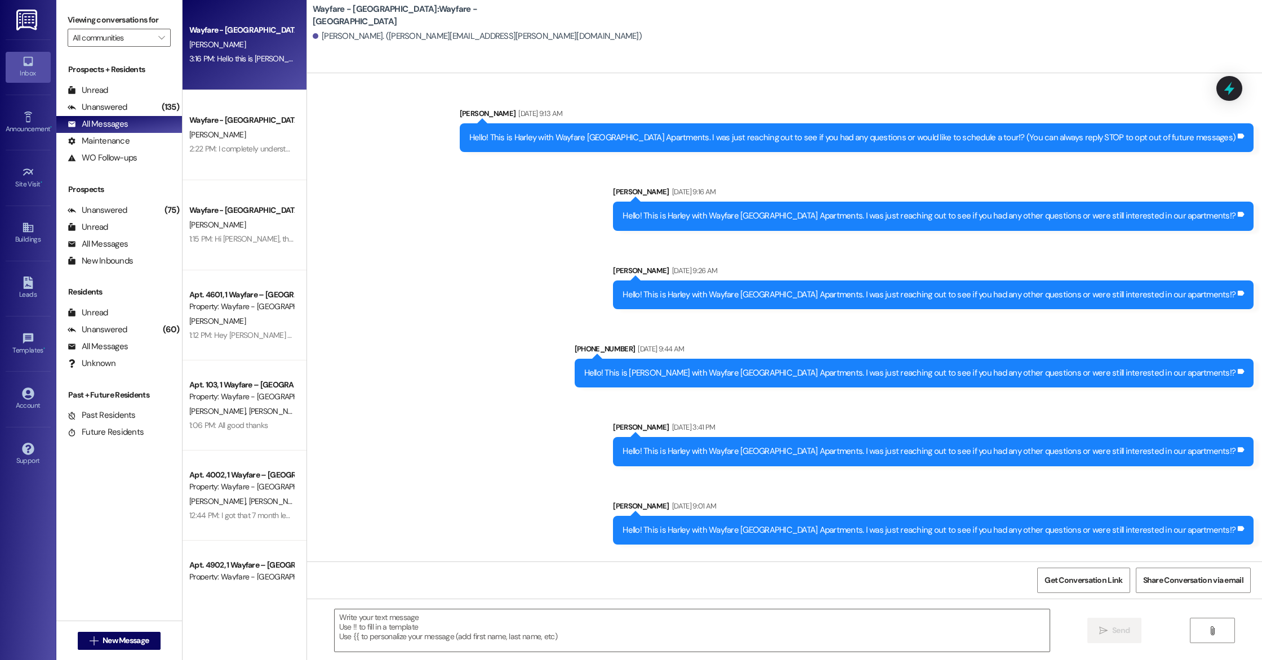
click at [199, 67] on div "Wayfare - [GEOGRAPHIC_DATA] [PERSON_NAME] 3:16 PM: Hello this is [PERSON_NAME]!…" at bounding box center [245, 45] width 124 height 90
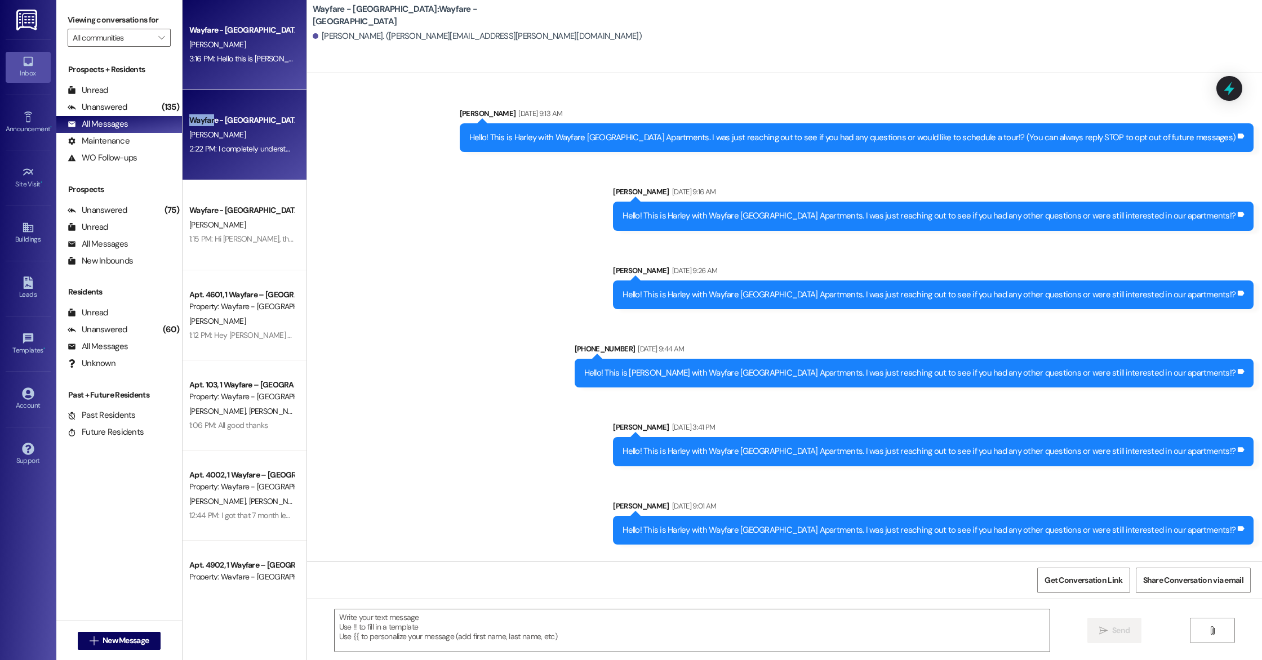
click at [206, 114] on div "Wayfare - [GEOGRAPHIC_DATA]" at bounding box center [241, 120] width 104 height 12
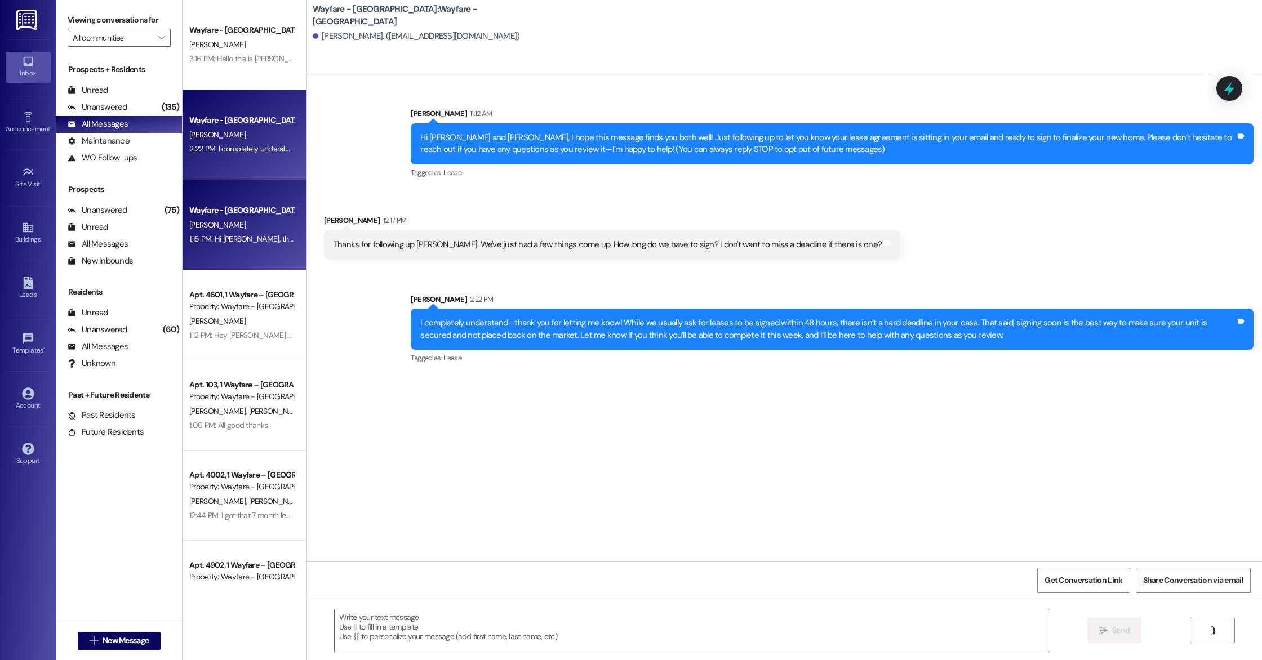
click at [202, 194] on div "Wayfare - [GEOGRAPHIC_DATA] [PERSON_NAME] 1:15 PM: Hi [PERSON_NAME], this is [P…" at bounding box center [245, 225] width 124 height 90
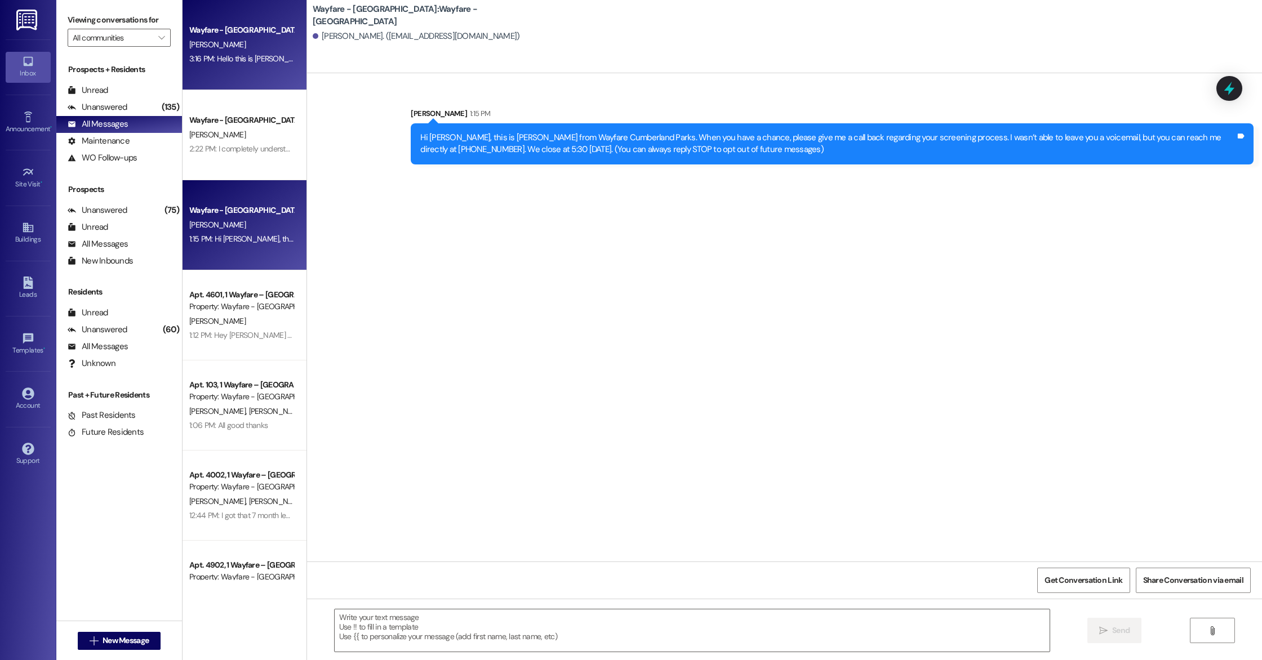
click at [233, 74] on div "Wayfare - [GEOGRAPHIC_DATA] [PERSON_NAME] 3:16 PM: Hello this is [PERSON_NAME]!…" at bounding box center [245, 45] width 124 height 90
